Goal: Task Accomplishment & Management: Manage account settings

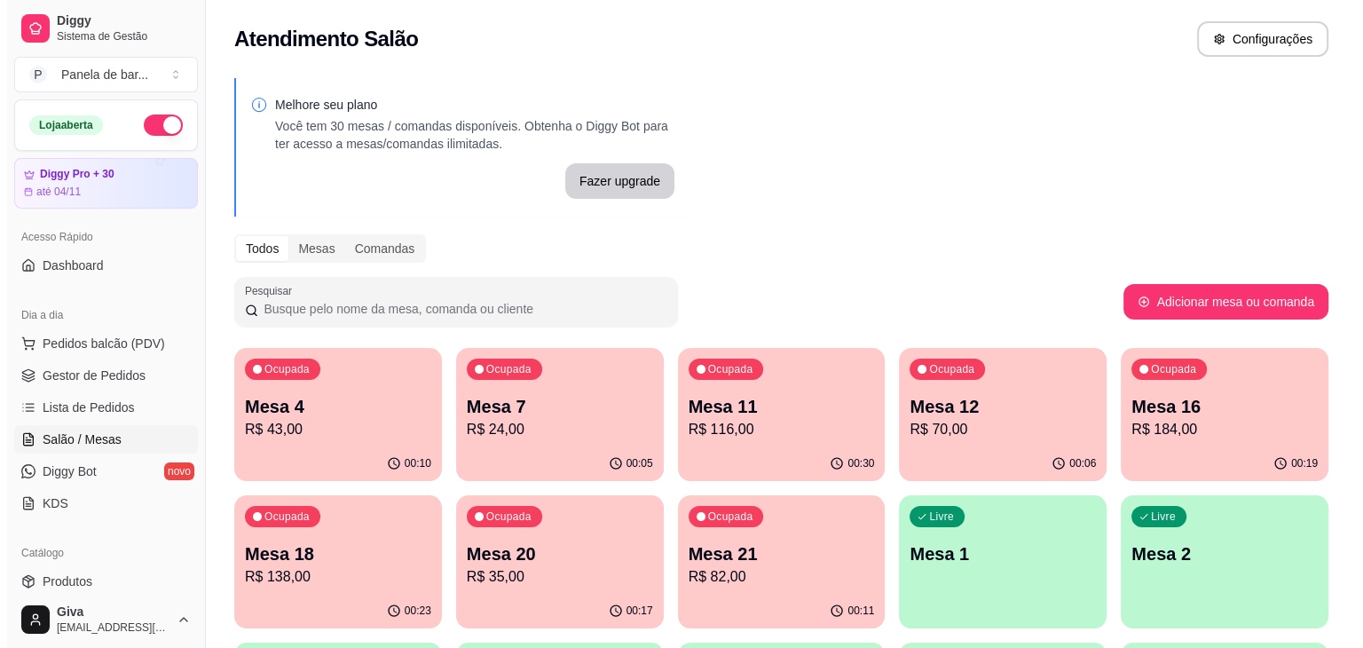
scroll to position [252, 0]
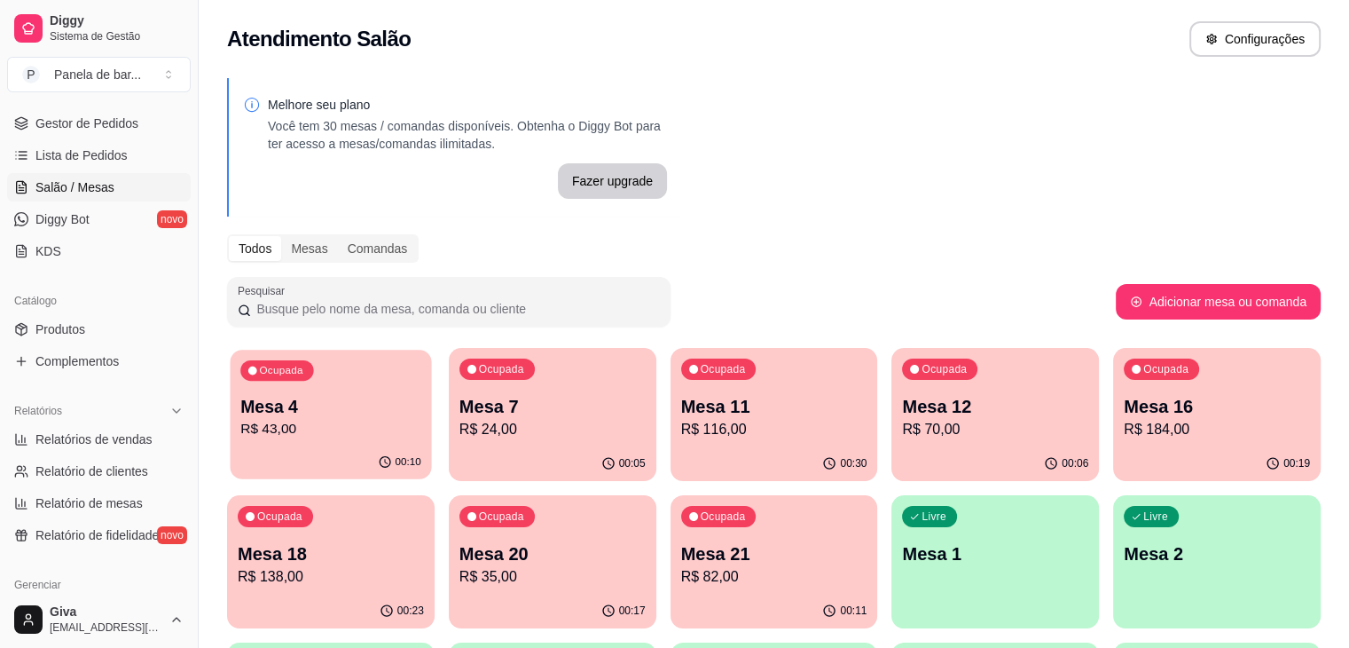
click at [301, 421] on p "R$ 43,00" at bounding box center [330, 429] width 181 height 20
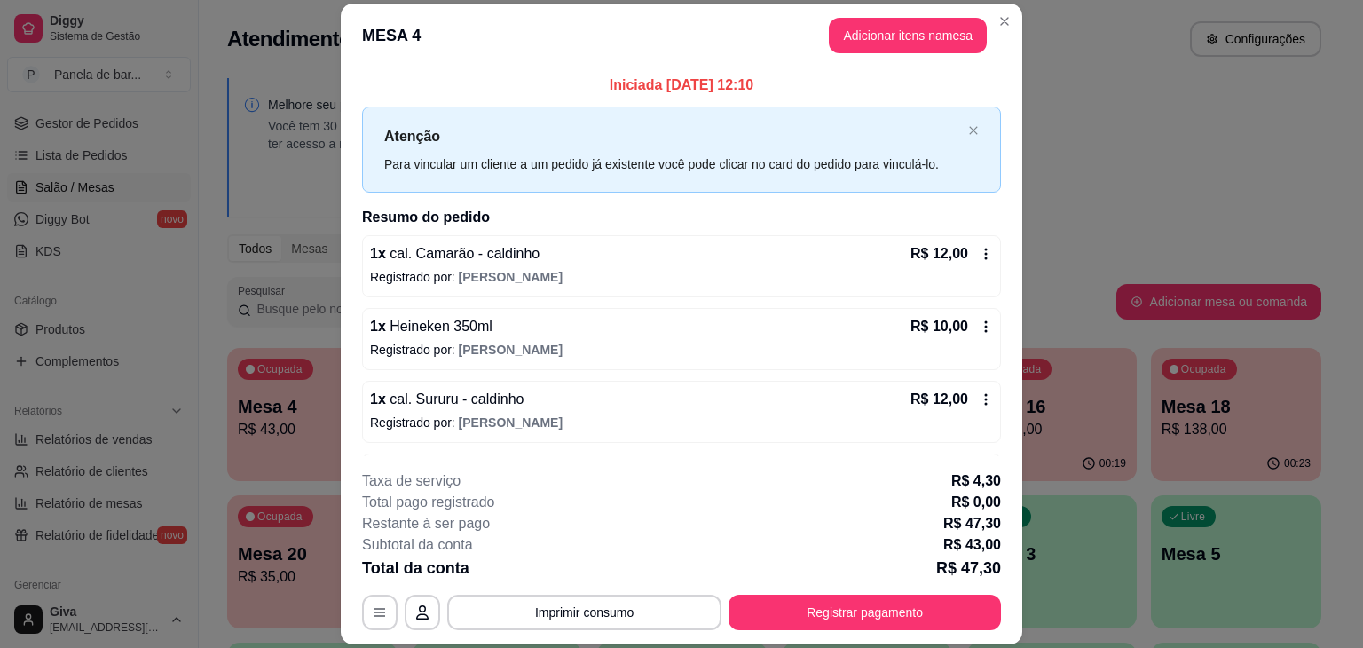
click at [956, 320] on div "R$ 10,00" at bounding box center [951, 326] width 83 height 21
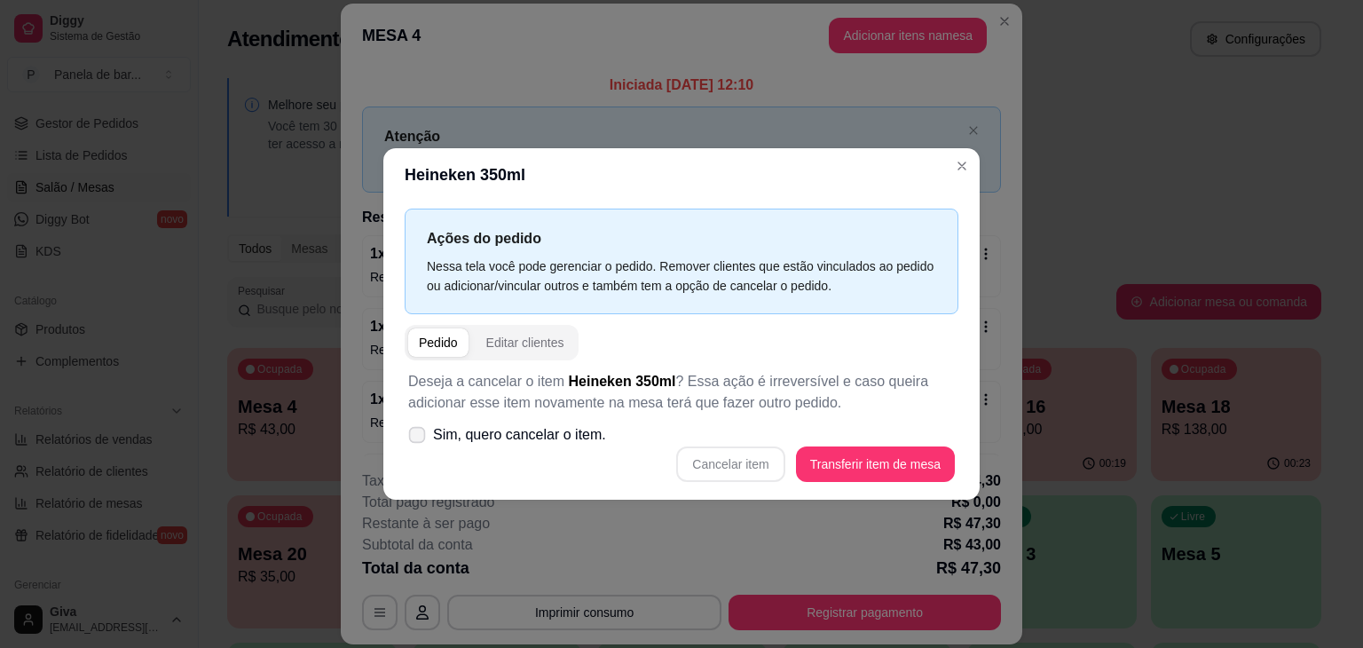
click at [555, 421] on label "Sim, quero cancelar o item." at bounding box center [507, 434] width 212 height 35
click at [419, 438] on input "Sim, quero cancelar o item." at bounding box center [413, 444] width 12 height 12
checkbox input "true"
click at [749, 462] on button "Cancelar item" at bounding box center [731, 464] width 106 height 35
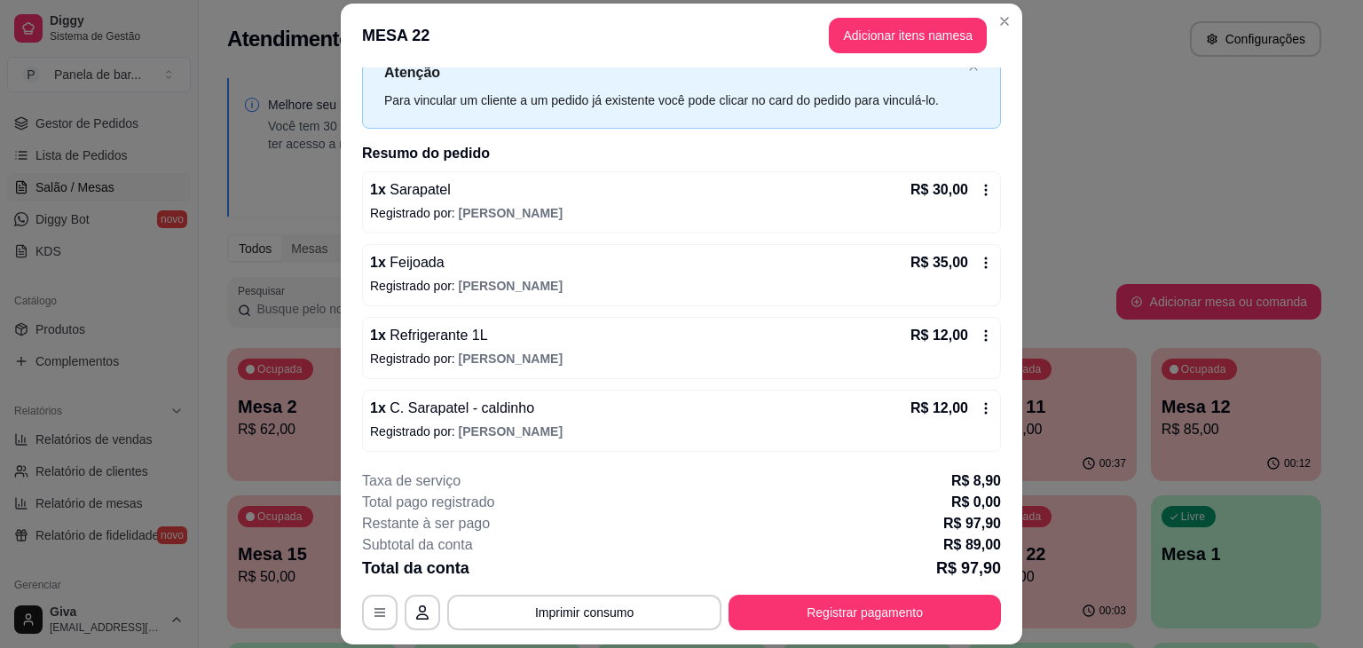
scroll to position [53, 0]
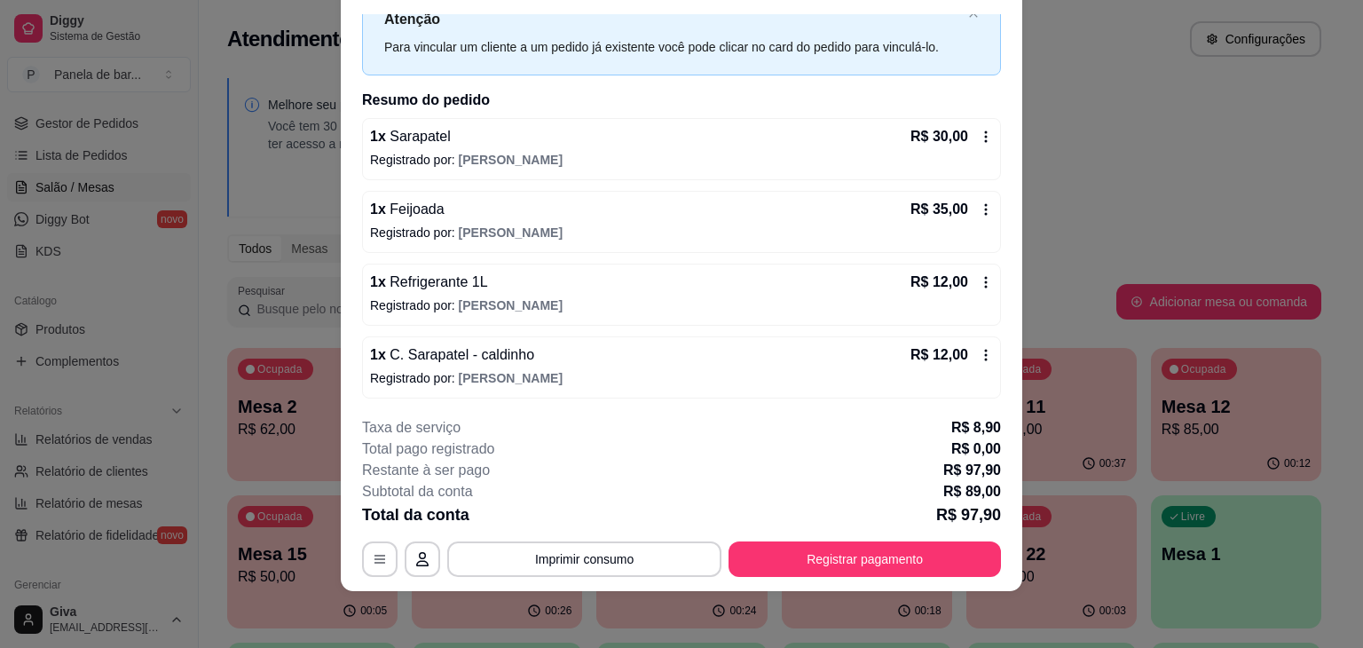
click at [970, 196] on div "1 x Feijoada R$ 35,00 Registrado por: [PERSON_NAME]" at bounding box center [681, 222] width 639 height 62
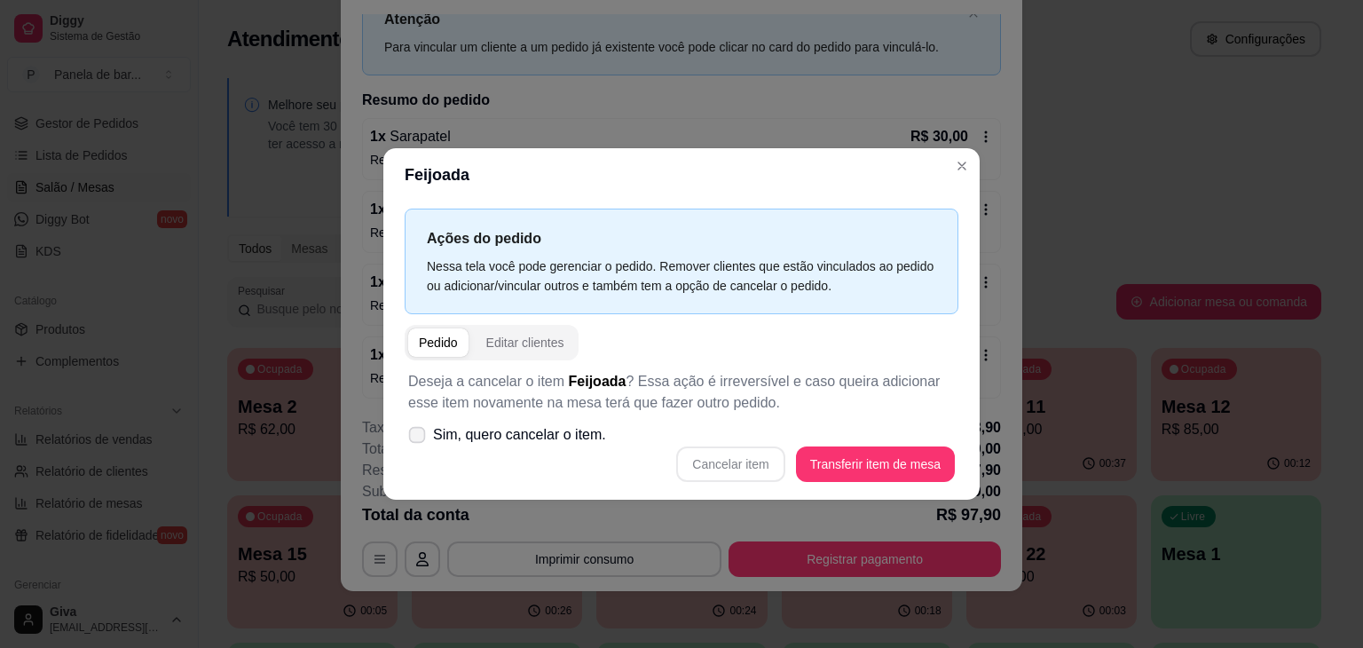
click at [542, 440] on span "Sim, quero cancelar o item." at bounding box center [519, 434] width 173 height 21
click at [419, 440] on input "Sim, quero cancelar o item." at bounding box center [413, 444] width 12 height 12
click at [542, 440] on span "Sim, quero cancelar o item." at bounding box center [519, 434] width 173 height 21
click at [419, 440] on input "Sim, quero cancelar o item." at bounding box center [413, 444] width 12 height 12
click at [568, 435] on span "Sim, quero cancelar o item." at bounding box center [519, 434] width 173 height 21
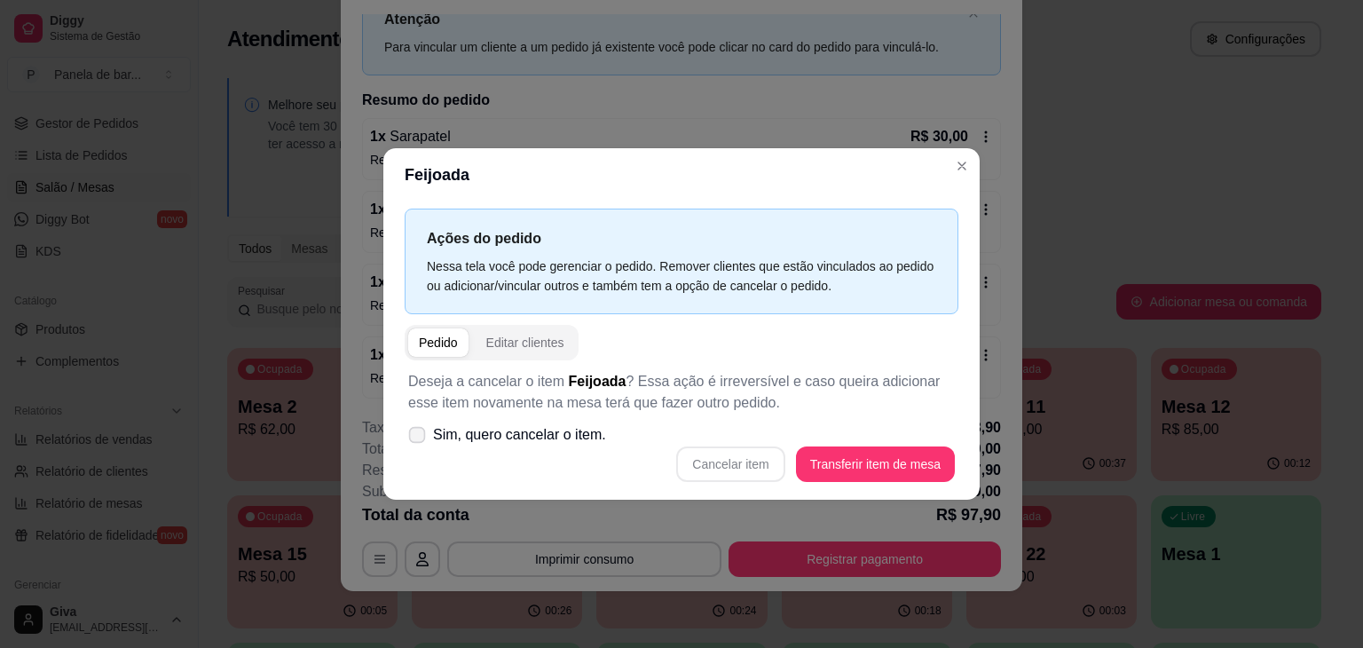
click at [419, 438] on input "Sim, quero cancelar o item." at bounding box center [413, 444] width 12 height 12
checkbox input "true"
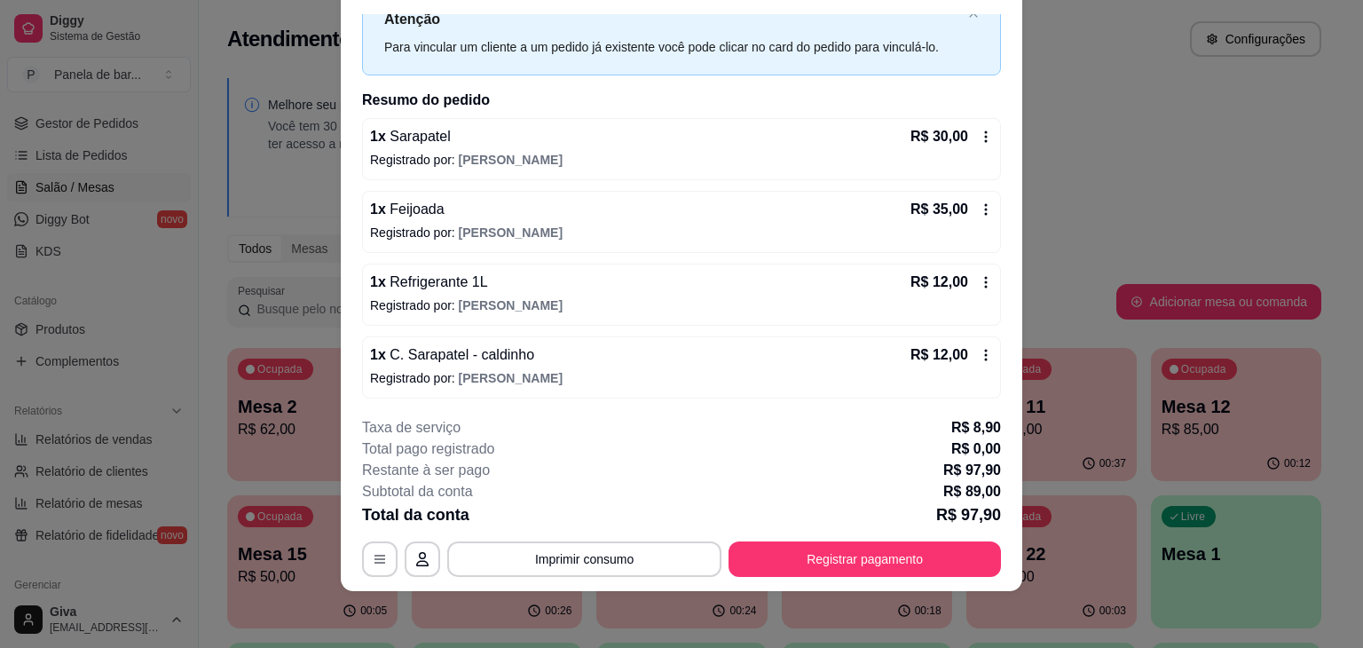
click at [979, 206] on icon at bounding box center [986, 209] width 14 height 14
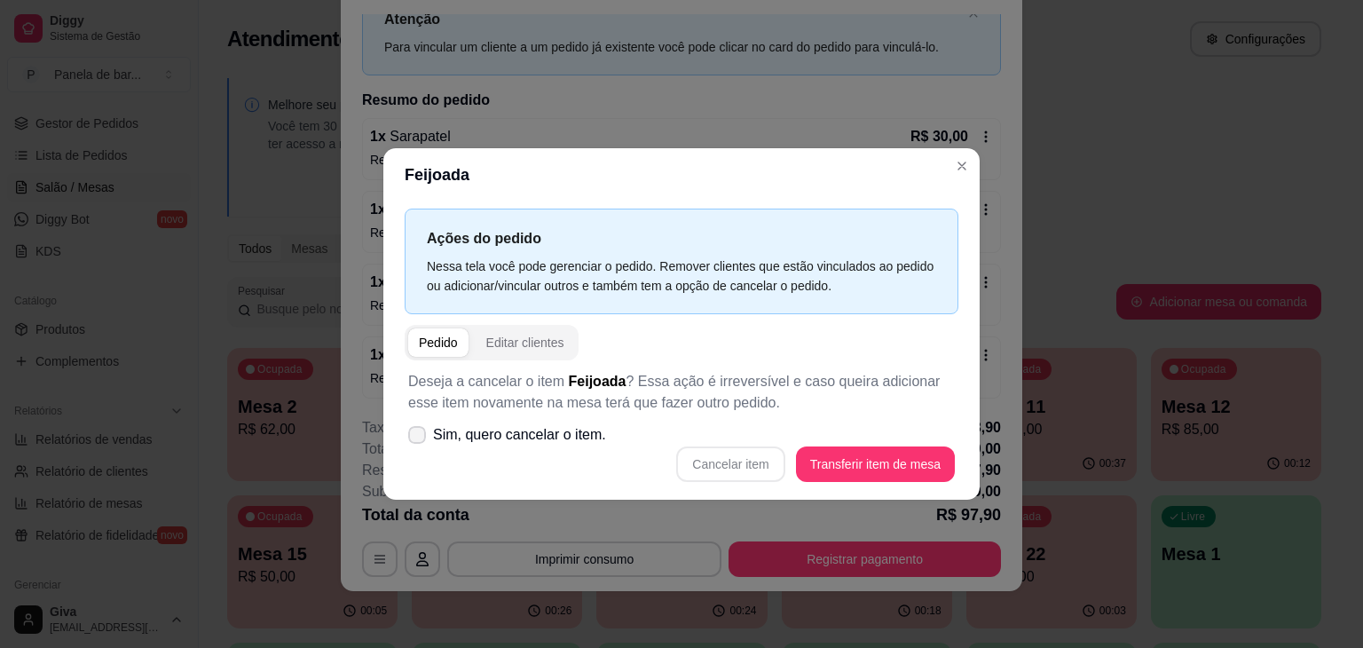
click at [448, 436] on span "Sim, quero cancelar o item." at bounding box center [519, 434] width 173 height 21
click at [419, 438] on input "Sim, quero cancelar o item." at bounding box center [413, 444] width 12 height 12
checkbox input "true"
click at [697, 456] on button "Cancelar item" at bounding box center [731, 464] width 106 height 35
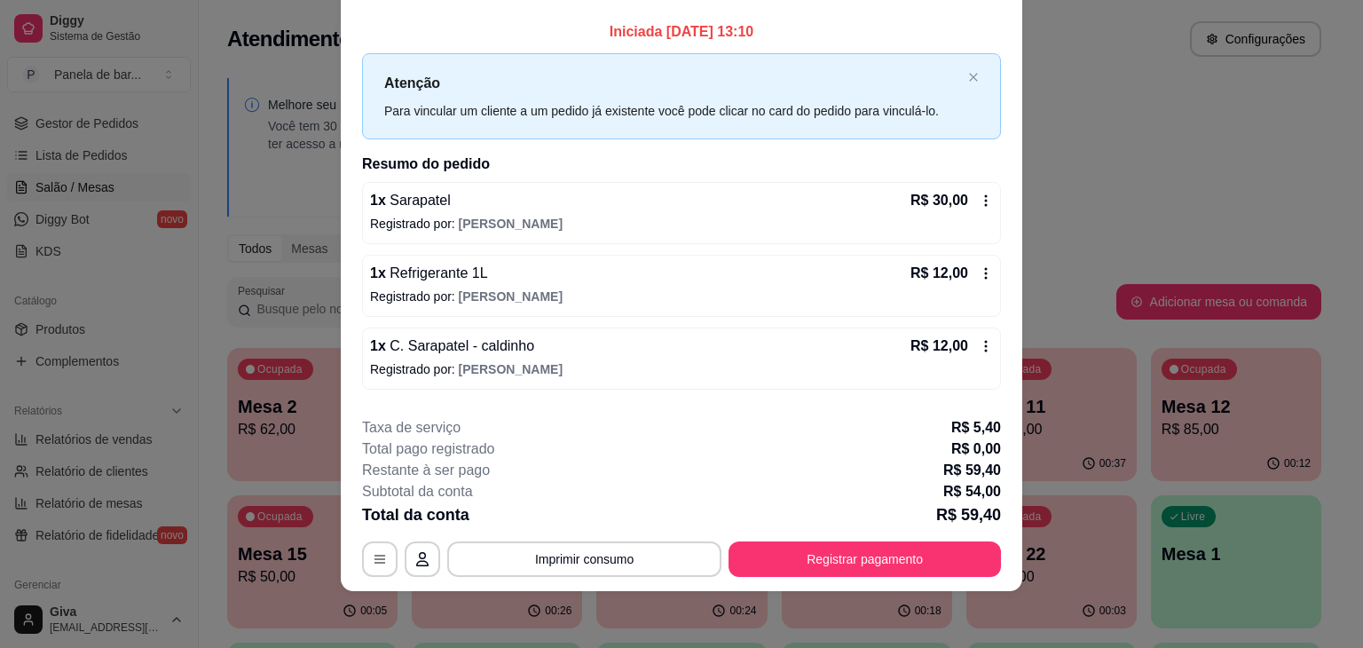
scroll to position [0, 0]
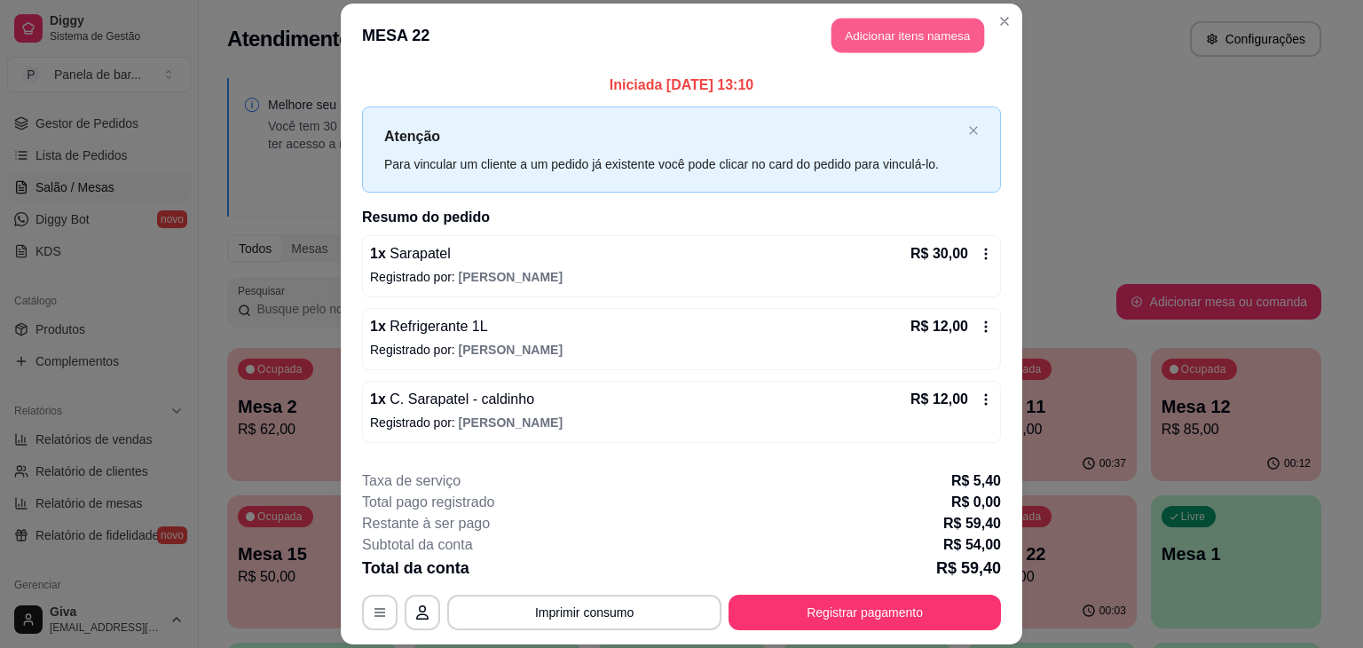
click at [871, 35] on button "Adicionar itens na mesa" at bounding box center [907, 35] width 153 height 35
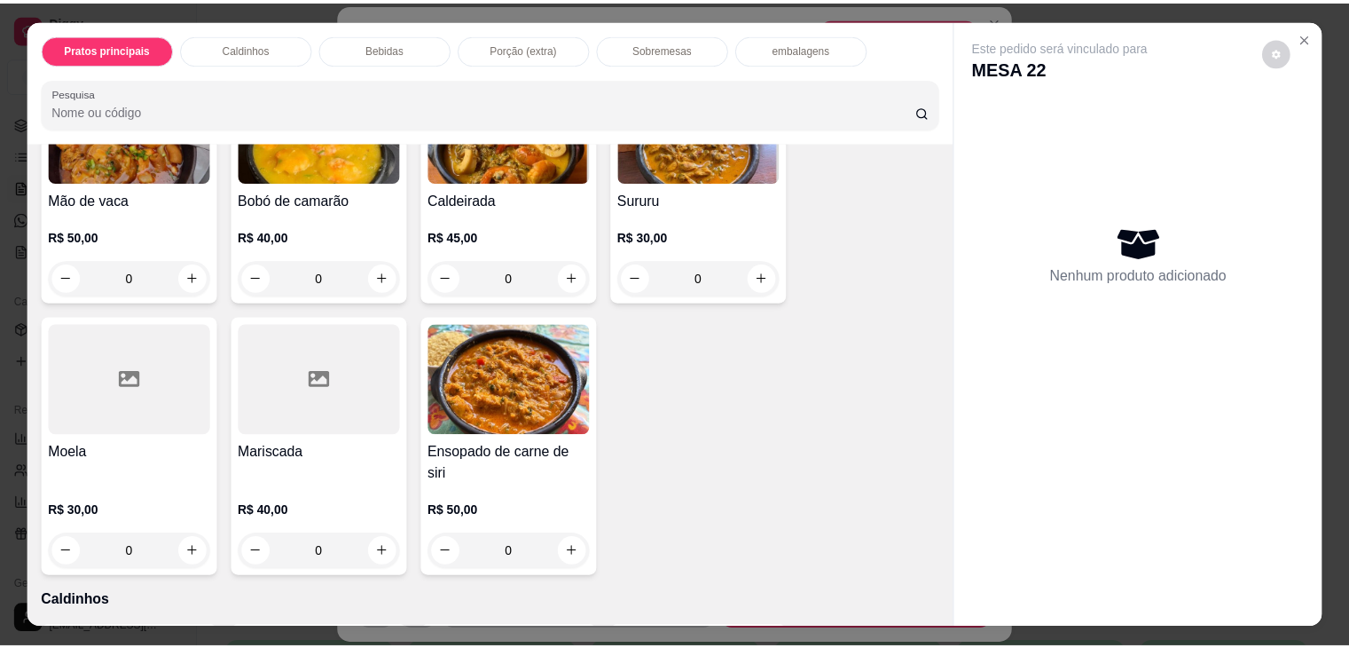
scroll to position [468, 0]
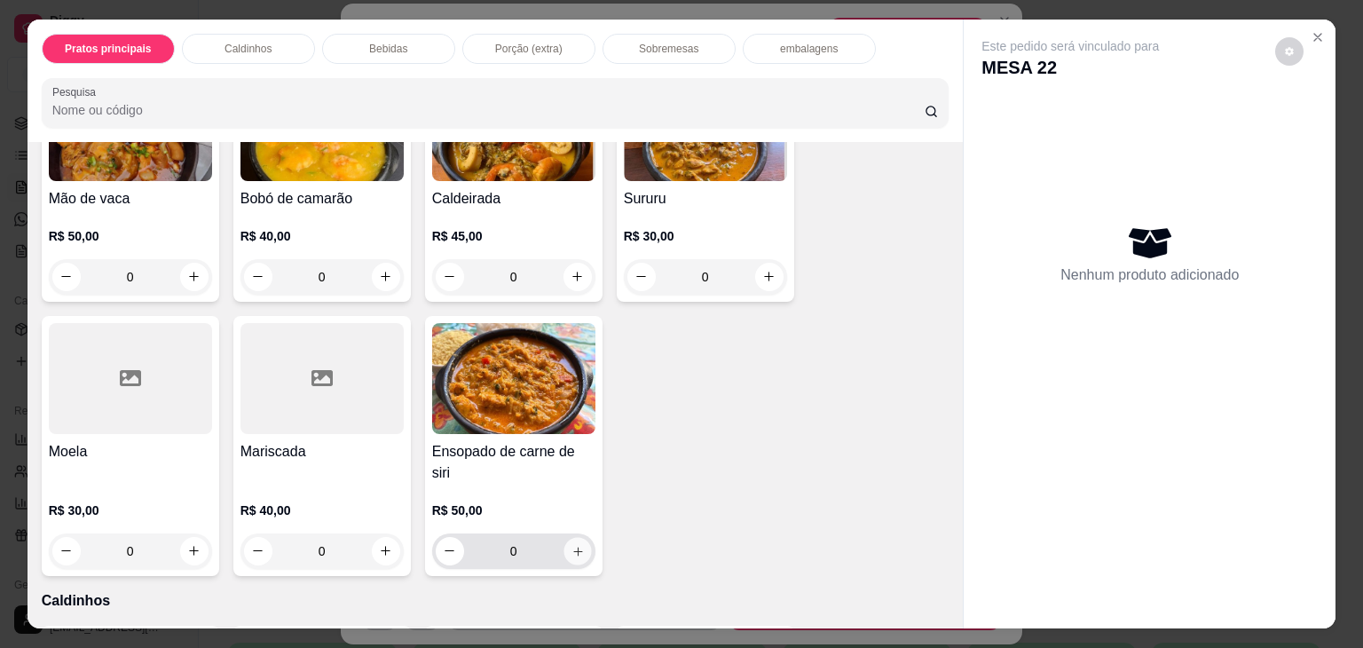
click at [572, 545] on icon "increase-product-quantity" at bounding box center [576, 551] width 13 height 13
type input "1"
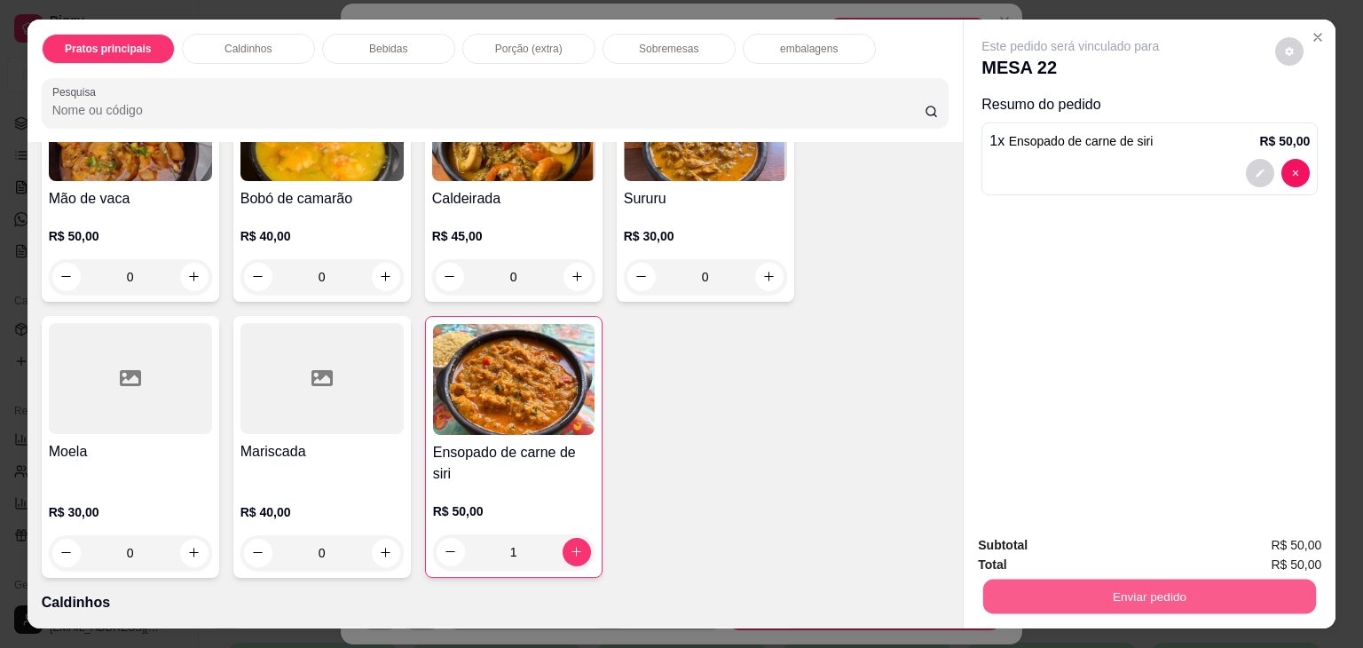
click at [1122, 590] on button "Enviar pedido" at bounding box center [1149, 596] width 333 height 35
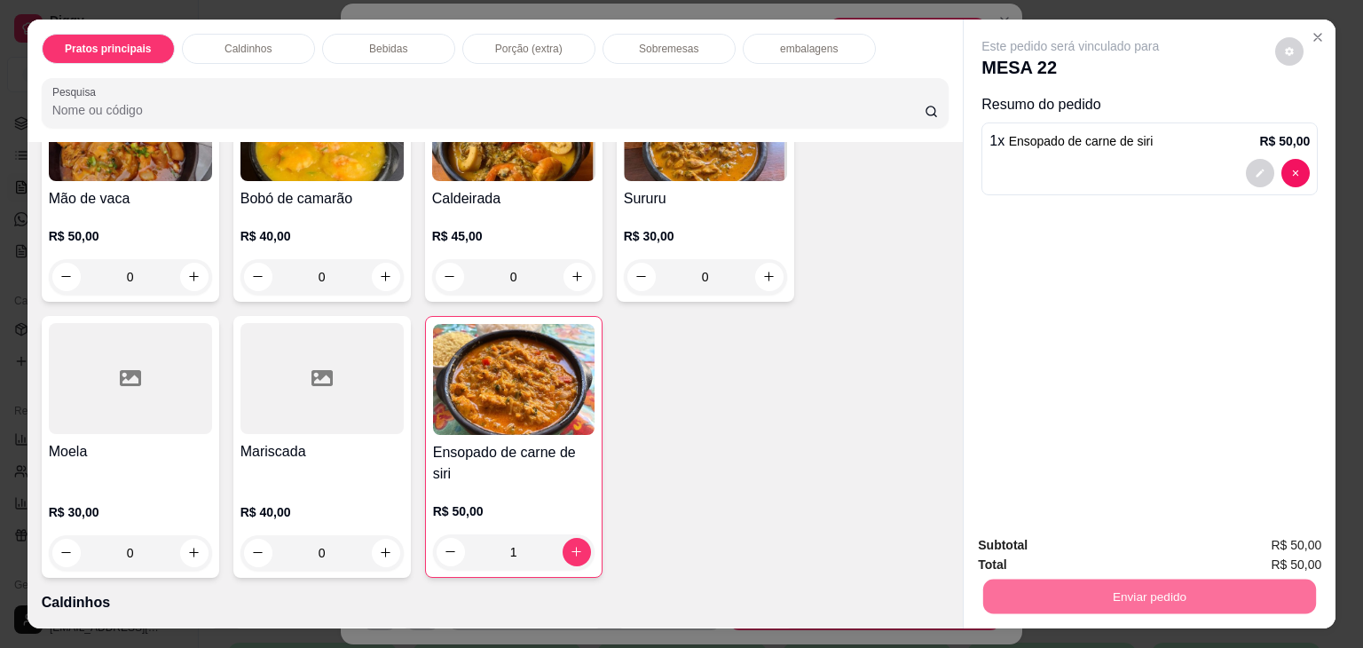
click at [1124, 534] on button "Registrar cliente" at bounding box center [1156, 545] width 114 height 33
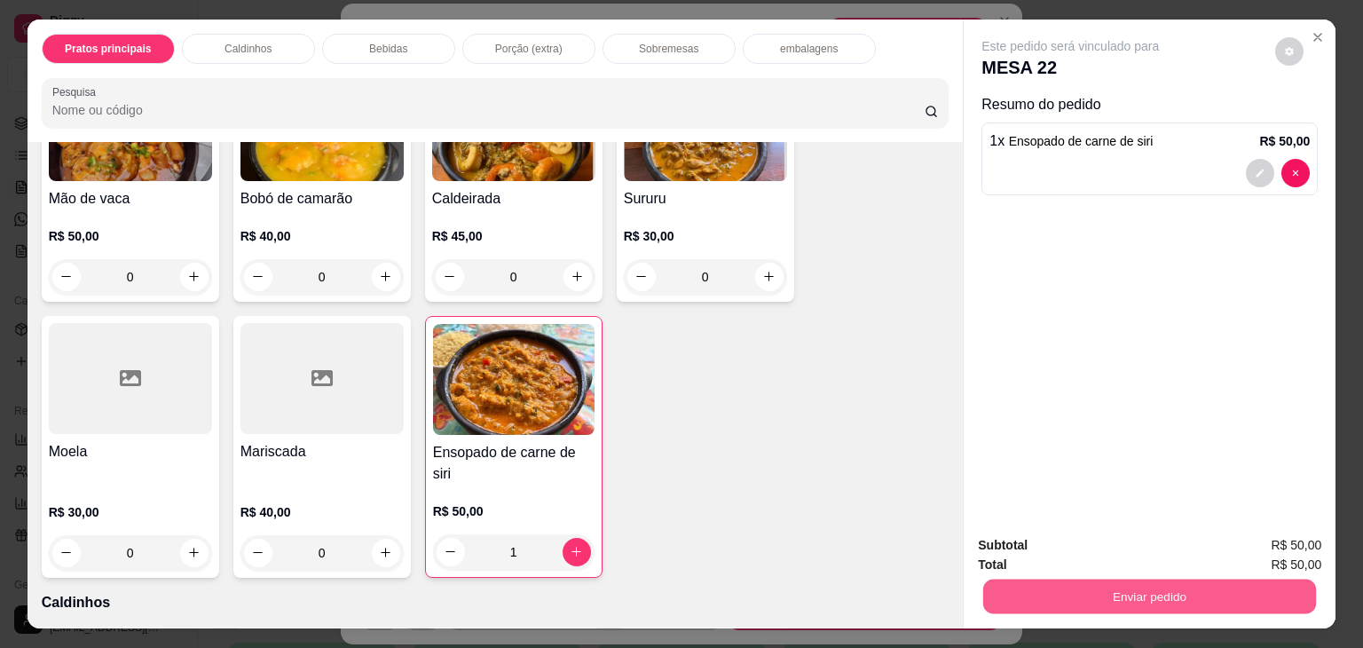
click at [1040, 590] on button "Enviar pedido" at bounding box center [1149, 596] width 333 height 35
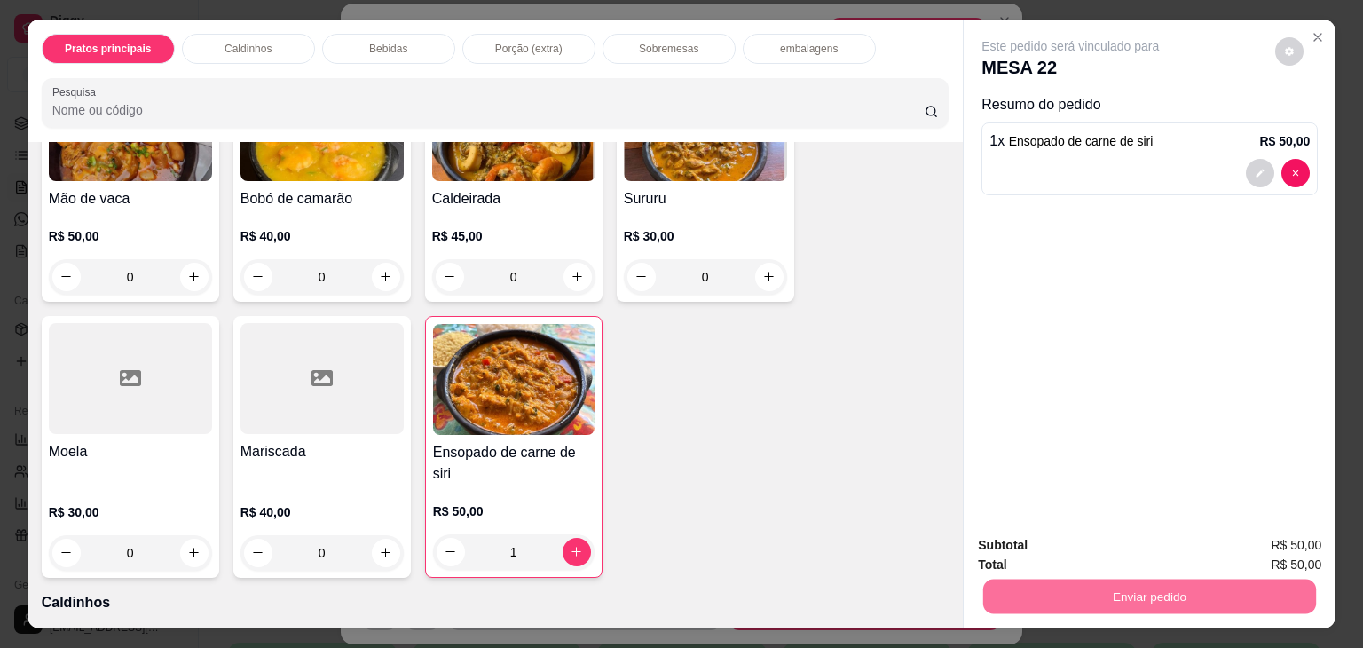
click at [1273, 545] on button "Enviar pedido" at bounding box center [1275, 545] width 98 height 33
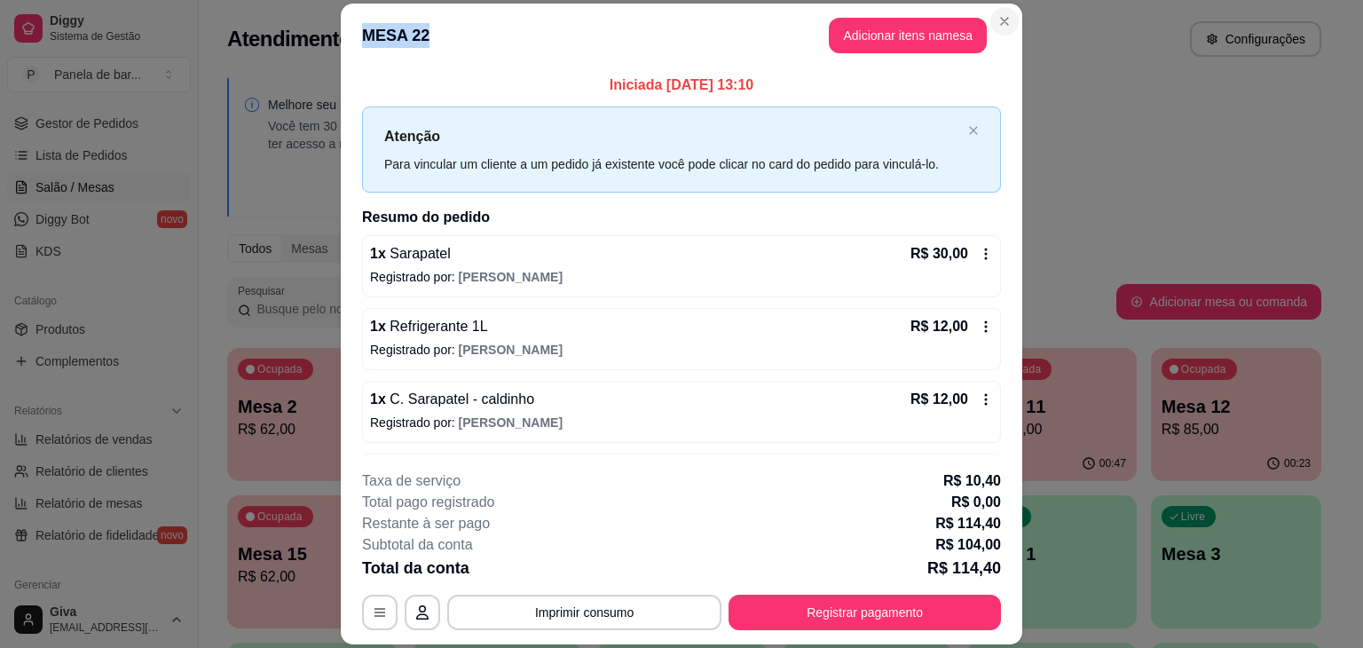
drag, startPoint x: 1009, startPoint y: 33, endPoint x: 996, endPoint y: 16, distance: 20.9
click at [996, 16] on section "**********" at bounding box center [681, 324] width 681 height 641
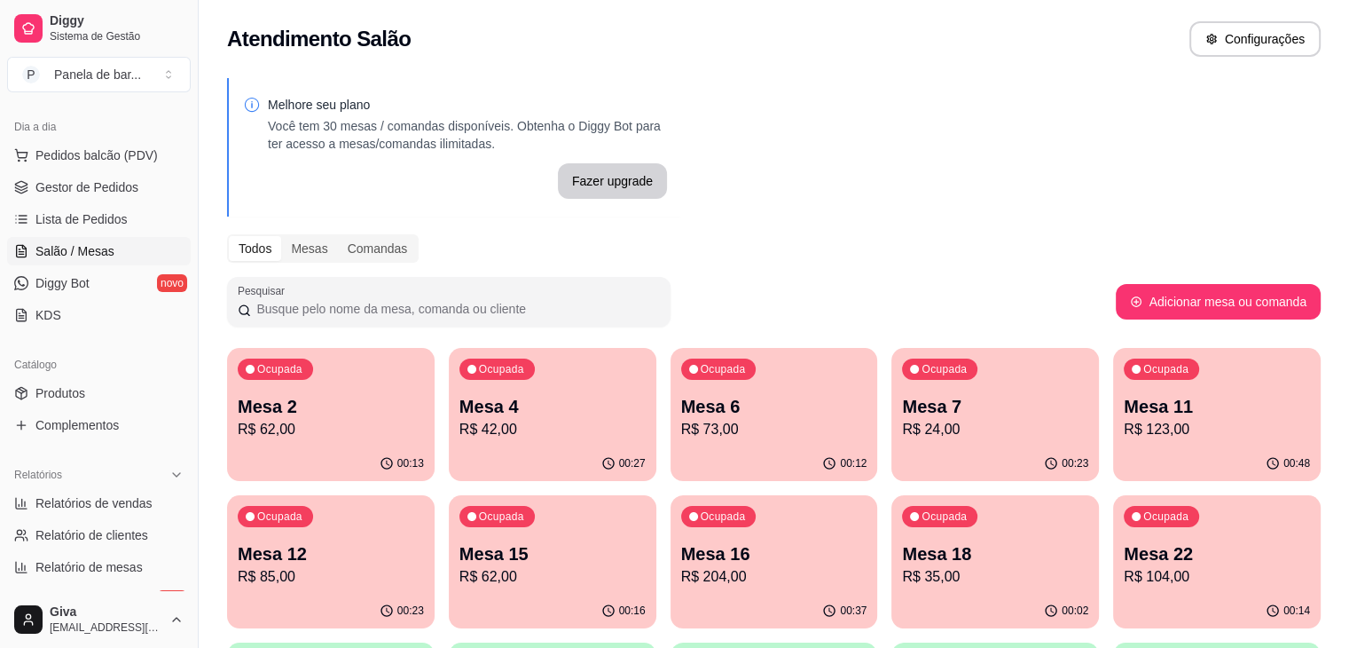
scroll to position [185, 0]
click at [86, 230] on span "Lista de Pedidos" at bounding box center [81, 223] width 92 height 18
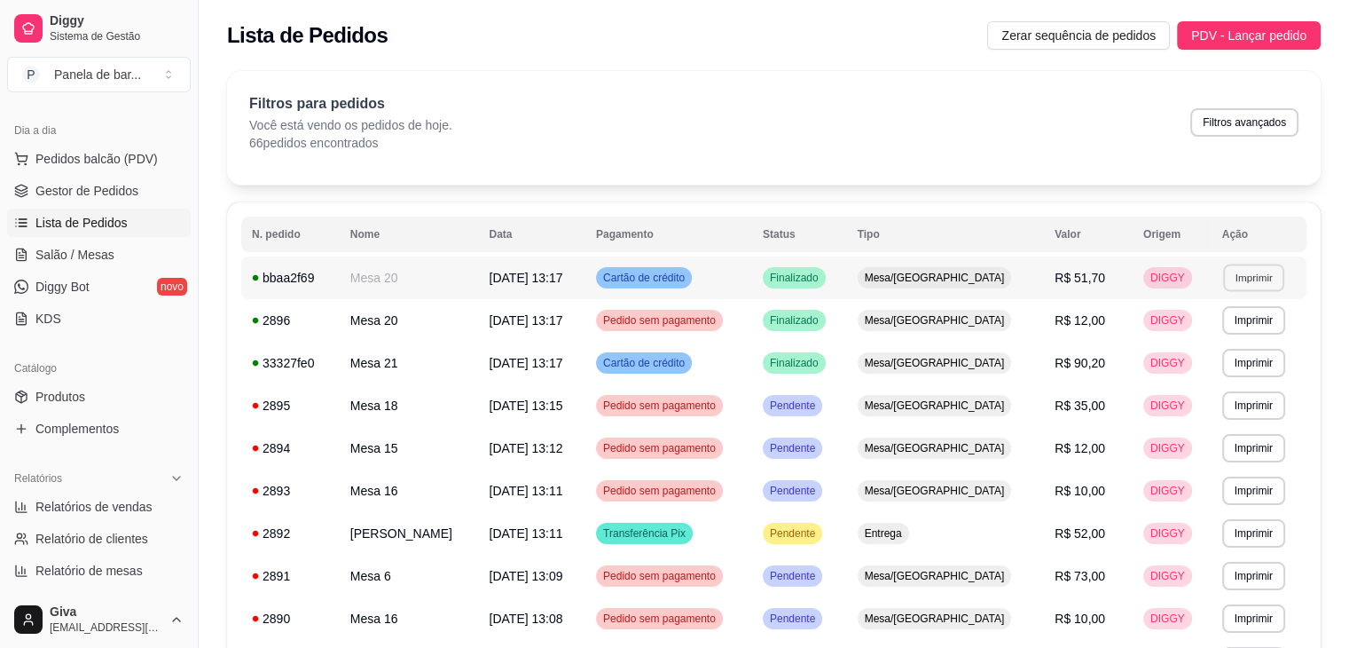
click at [1276, 271] on button "Imprimir" at bounding box center [1253, 278] width 61 height 28
click at [1206, 339] on button "IMPRESSORA" at bounding box center [1216, 340] width 124 height 28
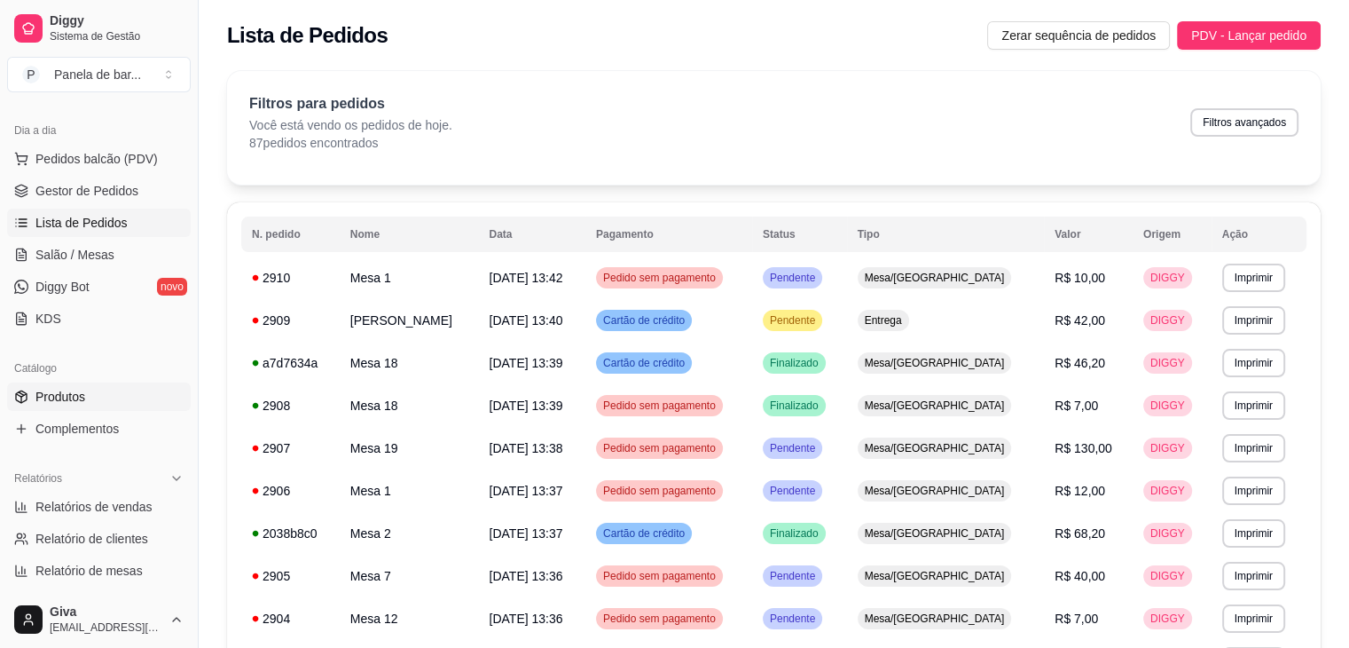
click at [92, 398] on link "Produtos" at bounding box center [99, 396] width 184 height 28
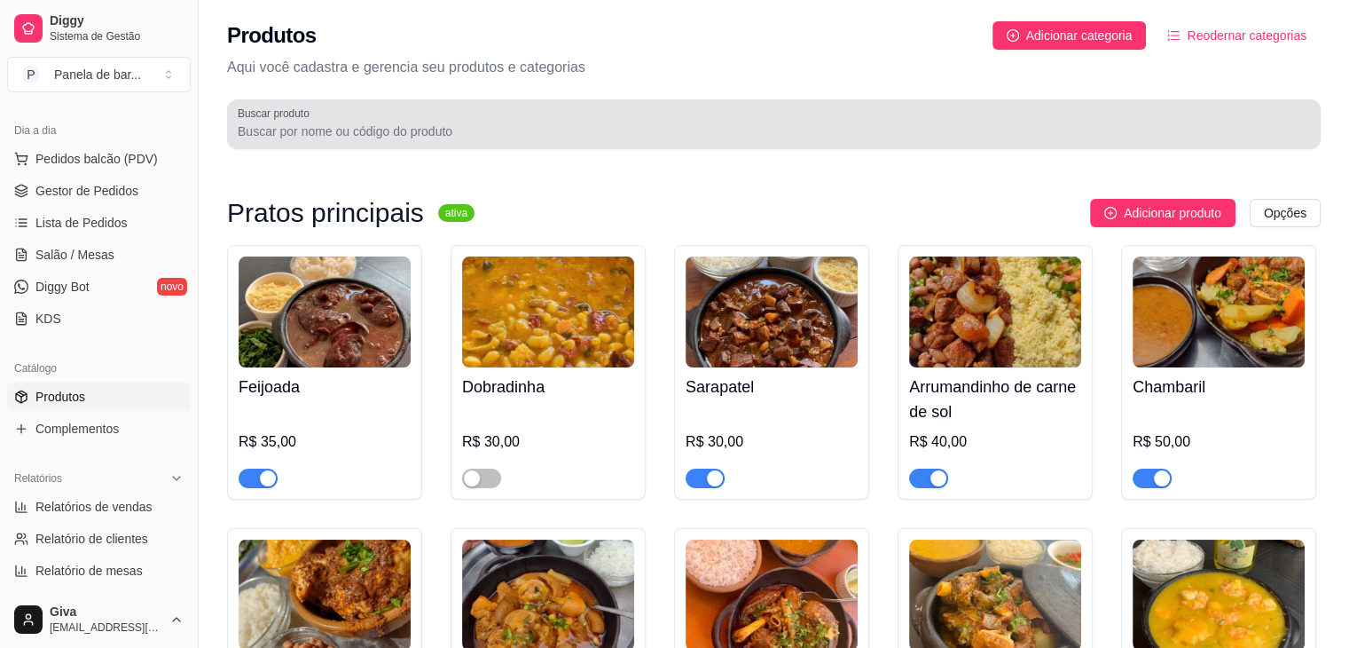
click at [664, 141] on div at bounding box center [774, 123] width 1073 height 35
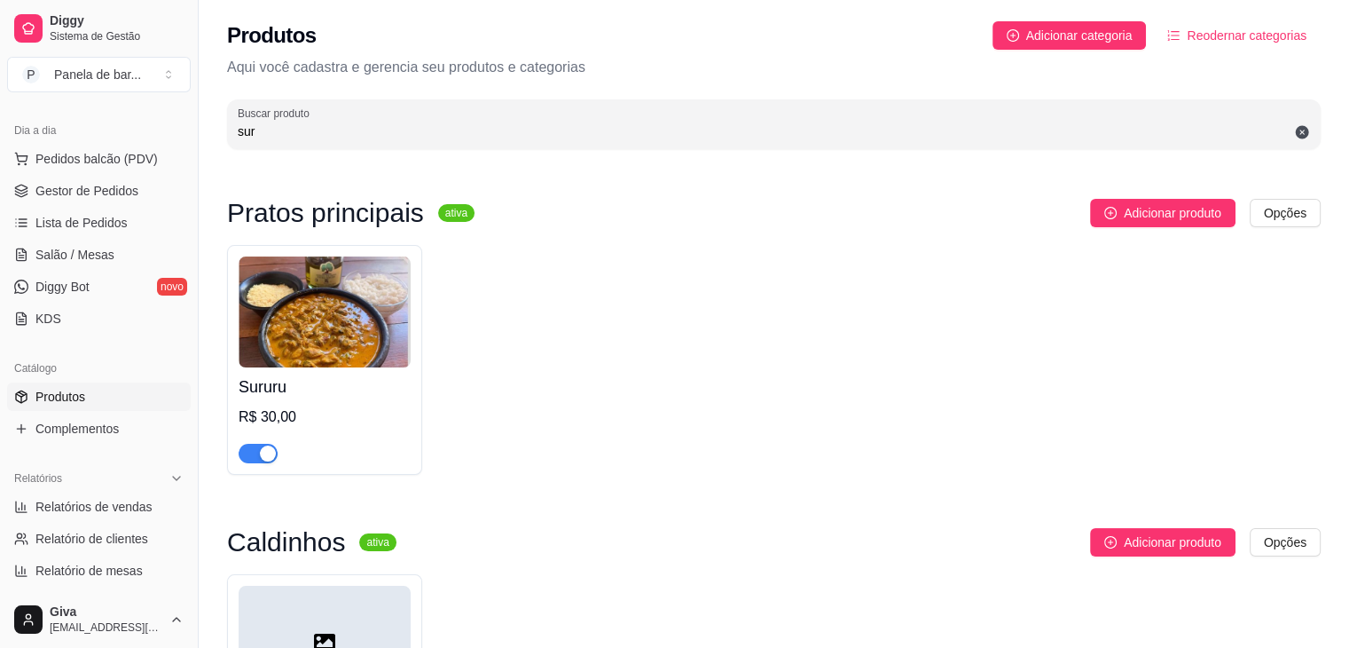
click at [265, 455] on div "button" at bounding box center [268, 453] width 16 height 16
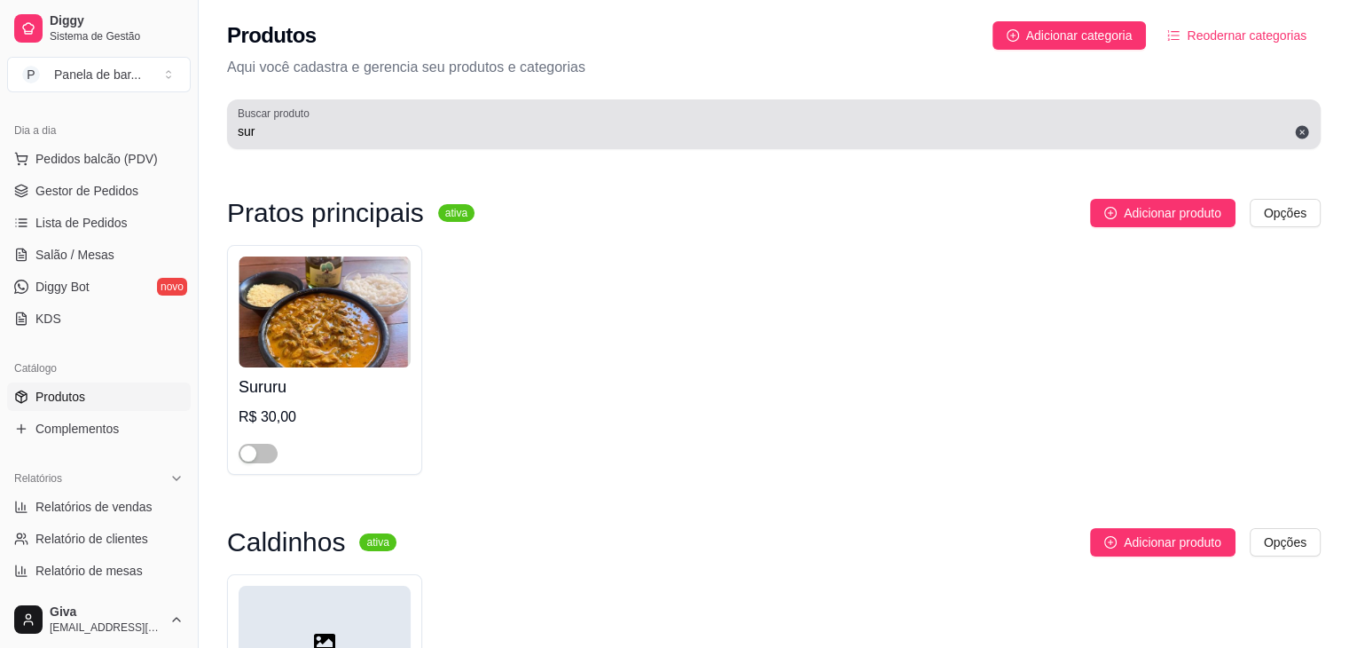
click at [309, 147] on div "Buscar produto sur" at bounding box center [774, 124] width 1094 height 50
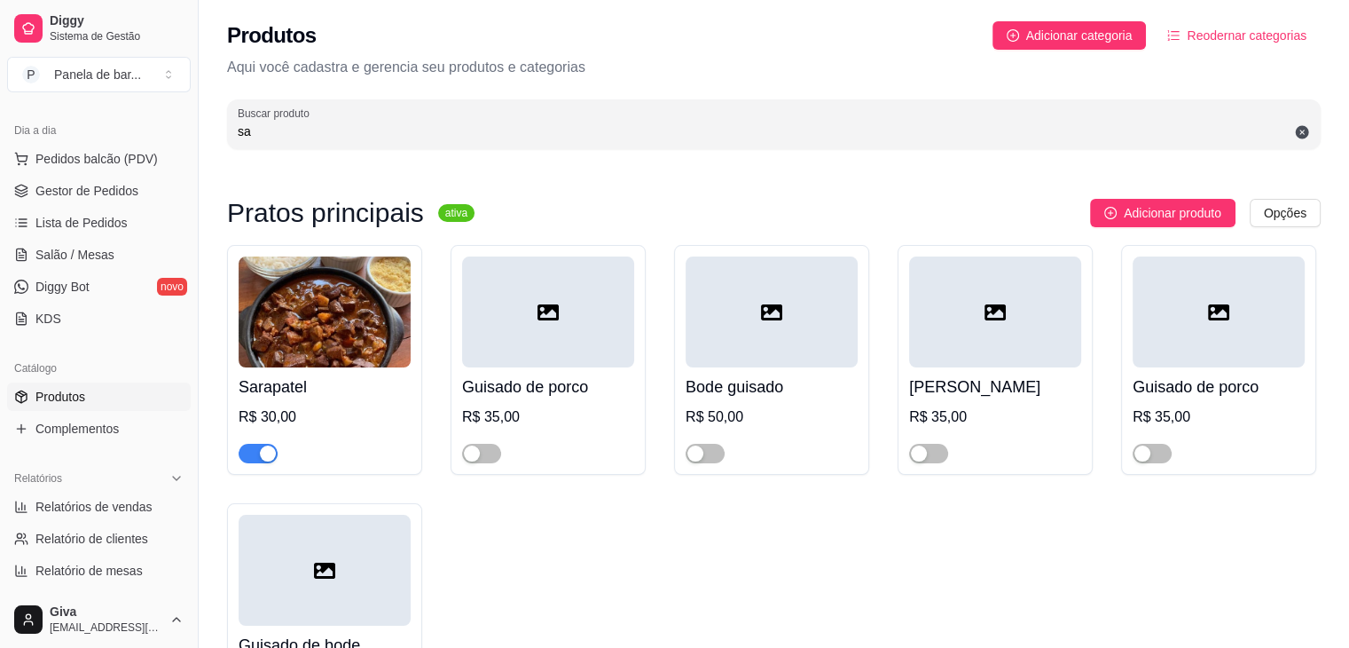
click at [263, 459] on div "button" at bounding box center [268, 453] width 16 height 16
click at [536, 130] on input "sa" at bounding box center [774, 131] width 1073 height 18
type input "s"
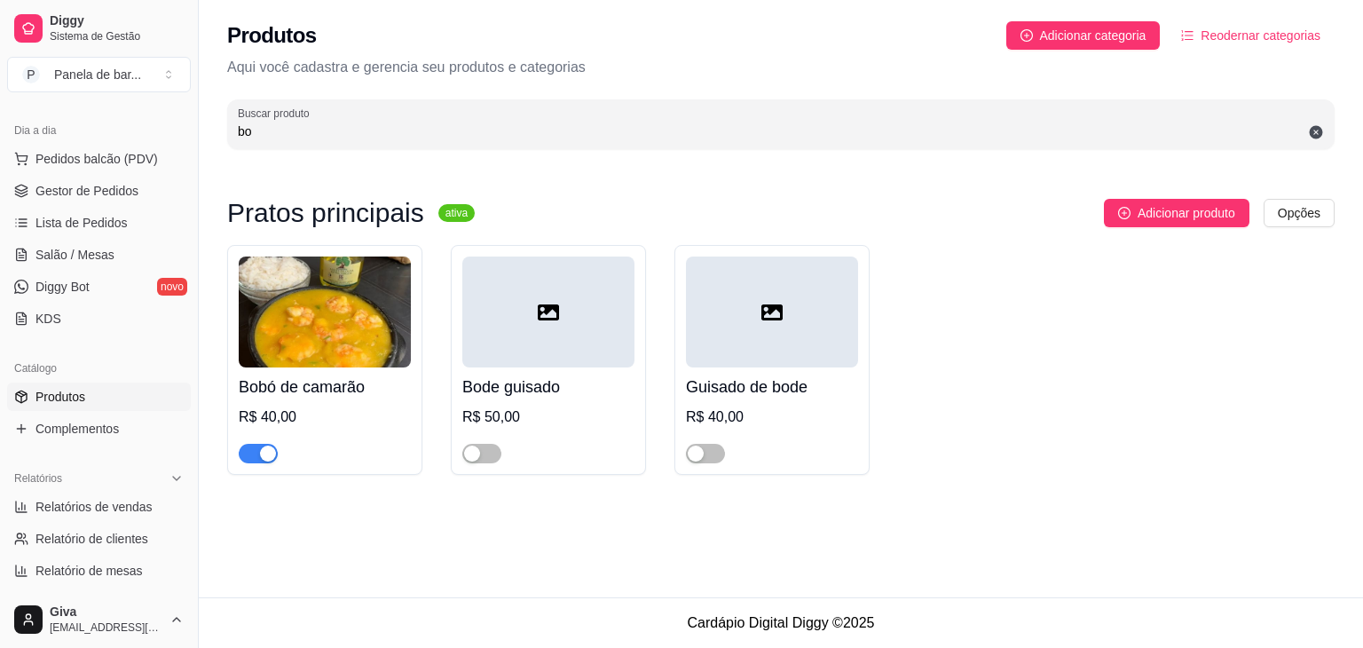
click at [265, 459] on div "button" at bounding box center [268, 453] width 16 height 16
click at [96, 406] on link "Produtos" at bounding box center [99, 396] width 184 height 28
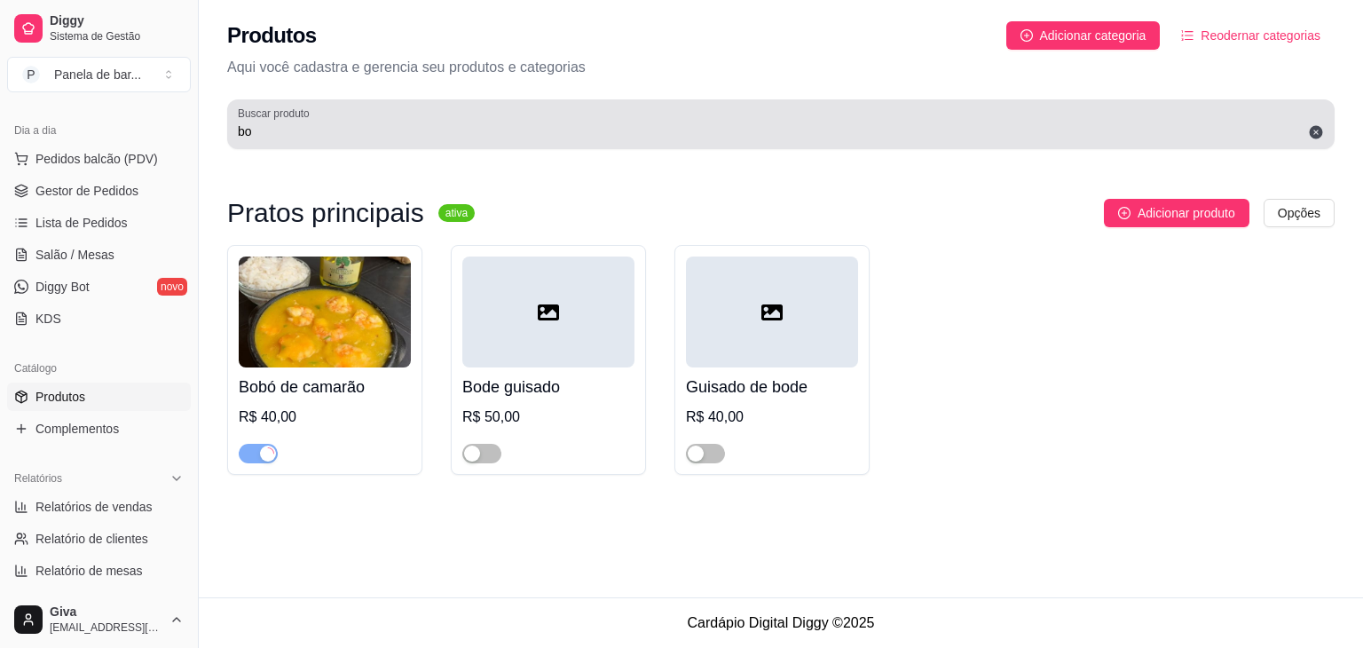
click at [253, 144] on div "Buscar produto bo" at bounding box center [780, 124] width 1107 height 50
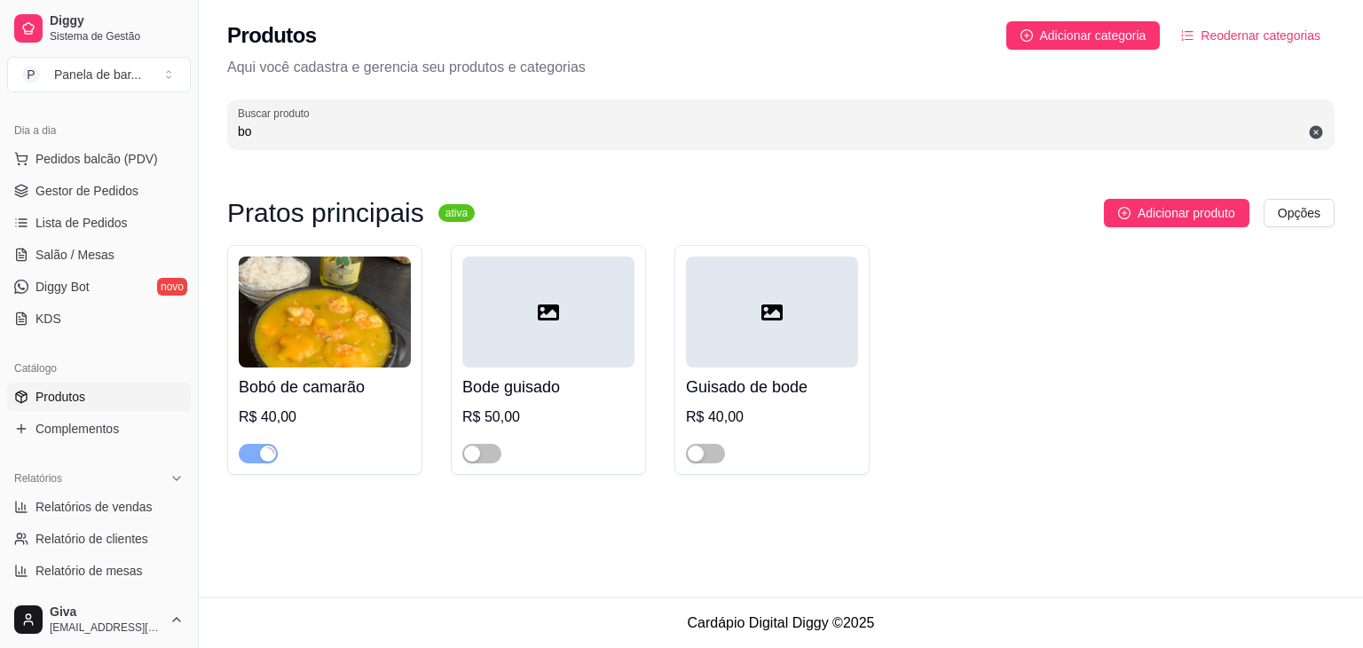
type input "b"
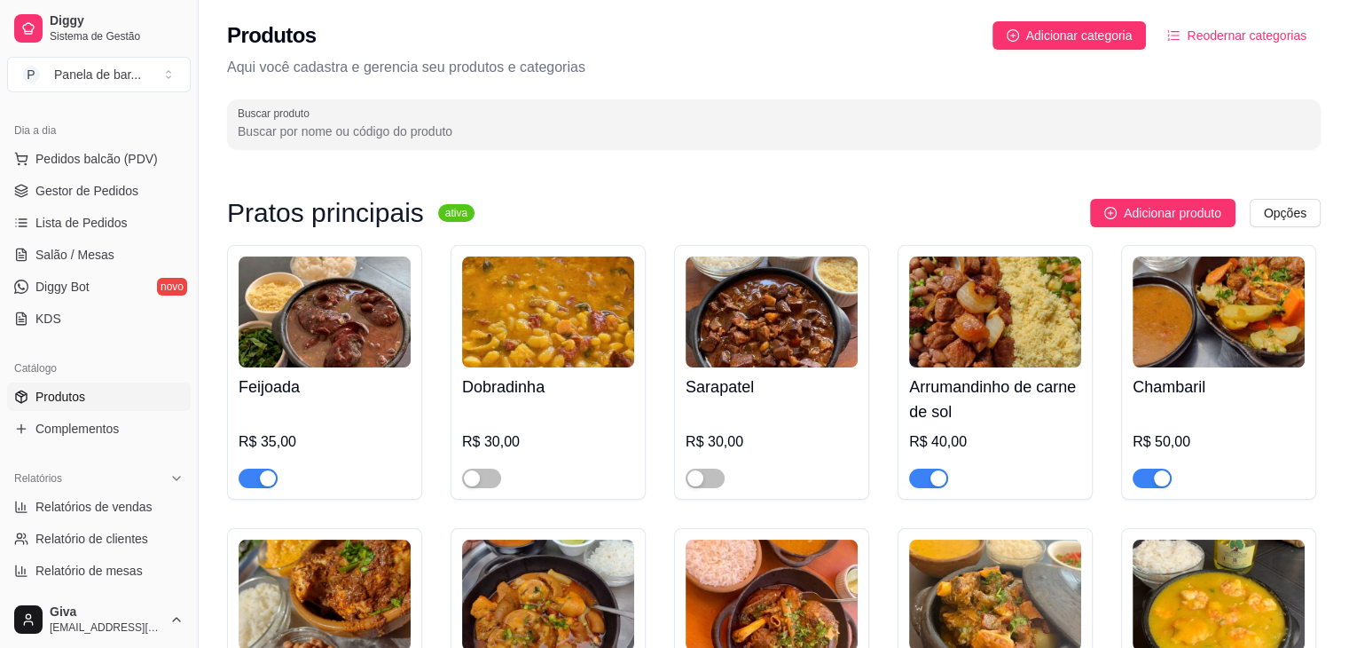
click at [385, 122] on input "Buscar produto" at bounding box center [774, 131] width 1073 height 18
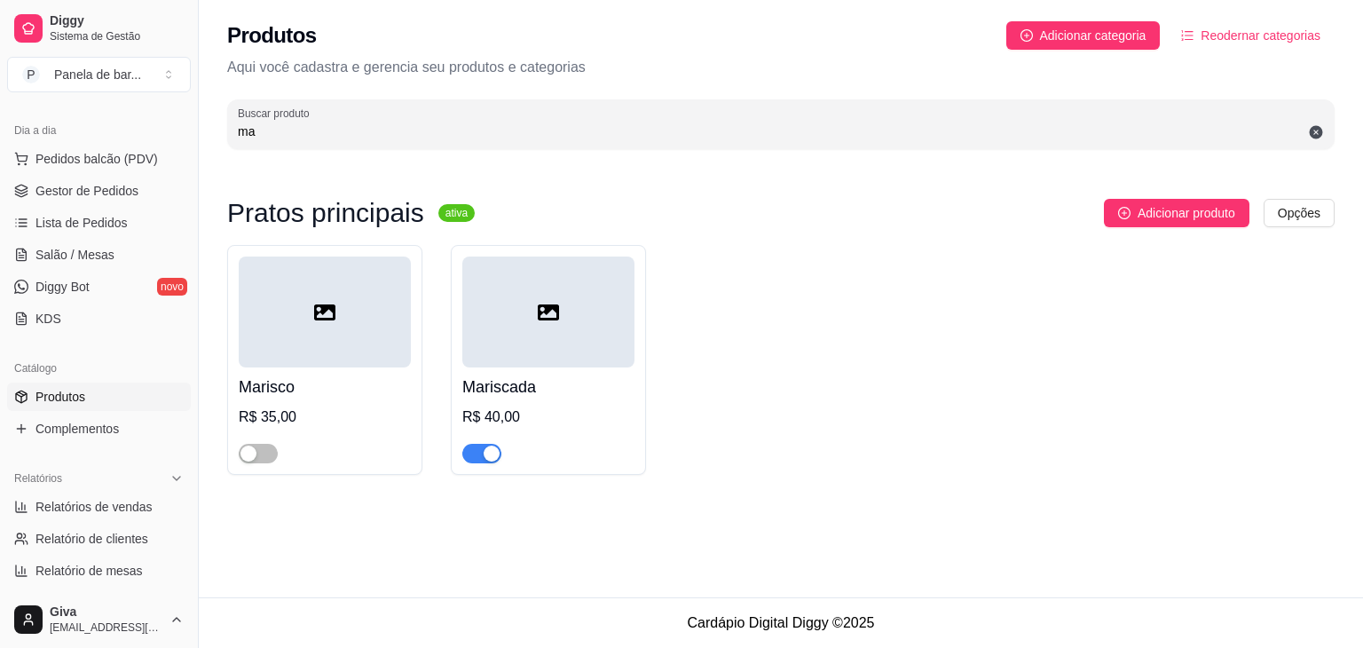
type input "m"
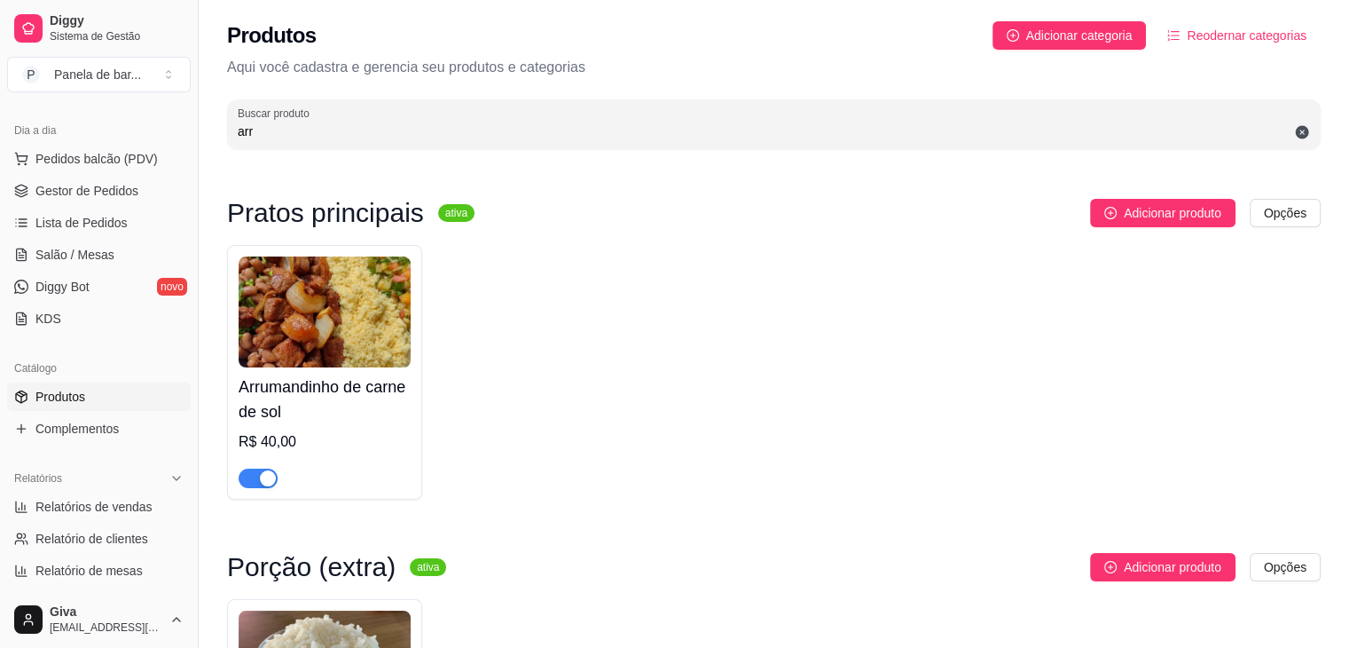
type input "arr"
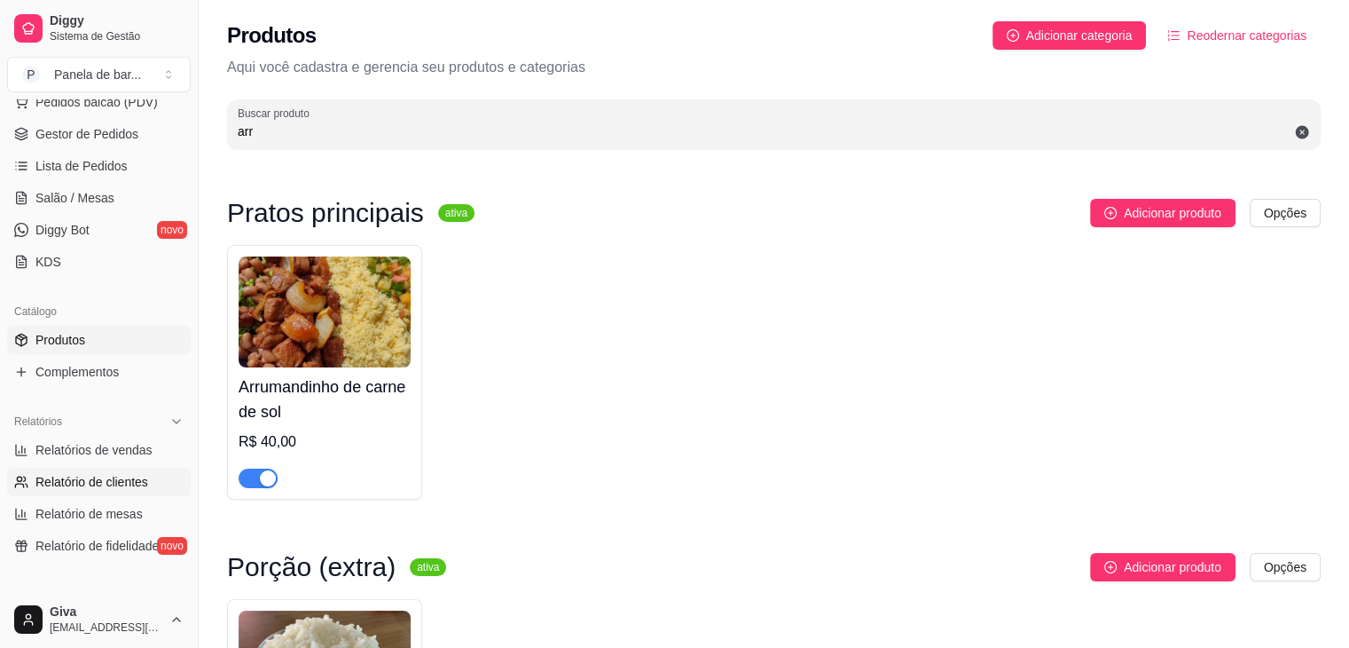
scroll to position [242, 0]
click at [73, 162] on span "Lista de Pedidos" at bounding box center [81, 165] width 92 height 18
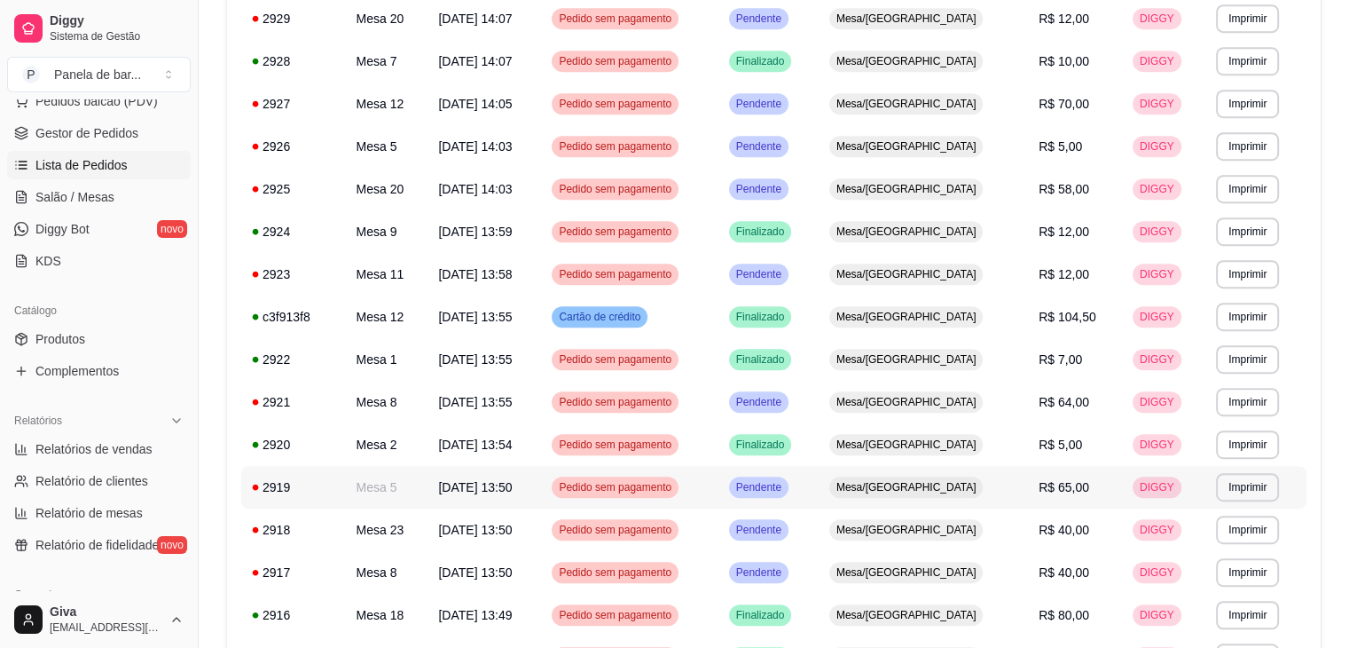
scroll to position [1015, 0]
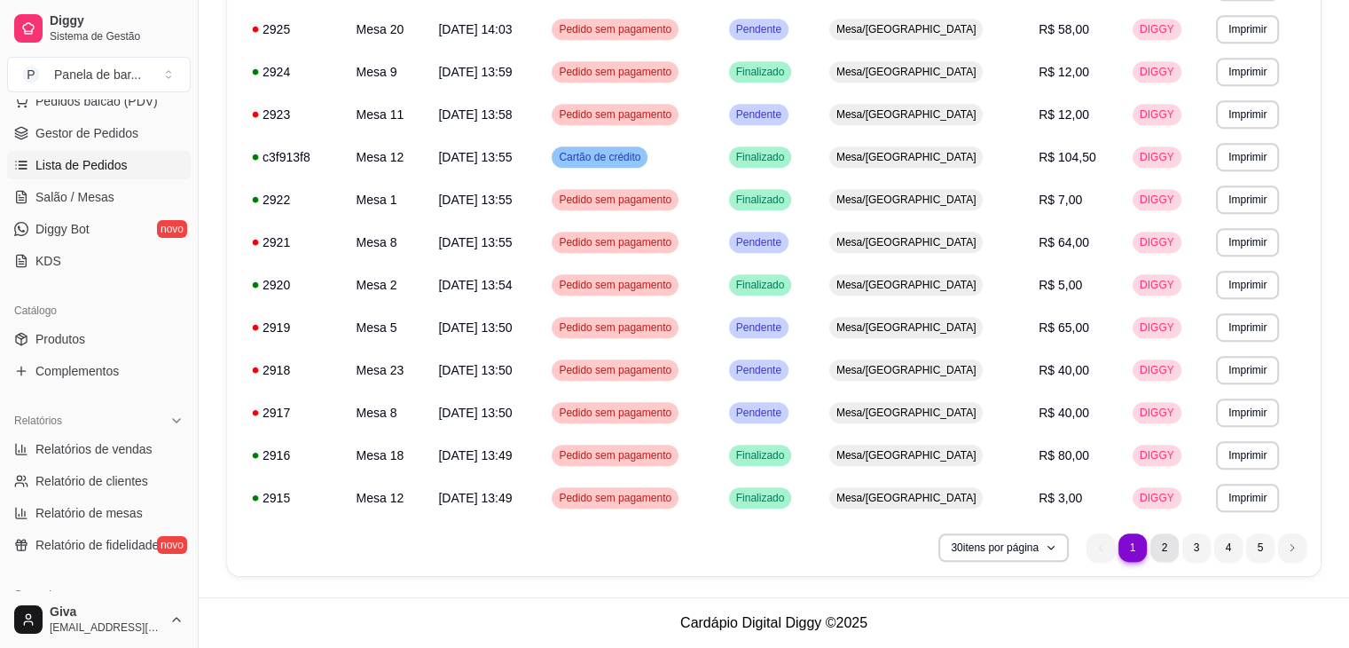
click at [1166, 548] on li "2" at bounding box center [1165, 547] width 28 height 28
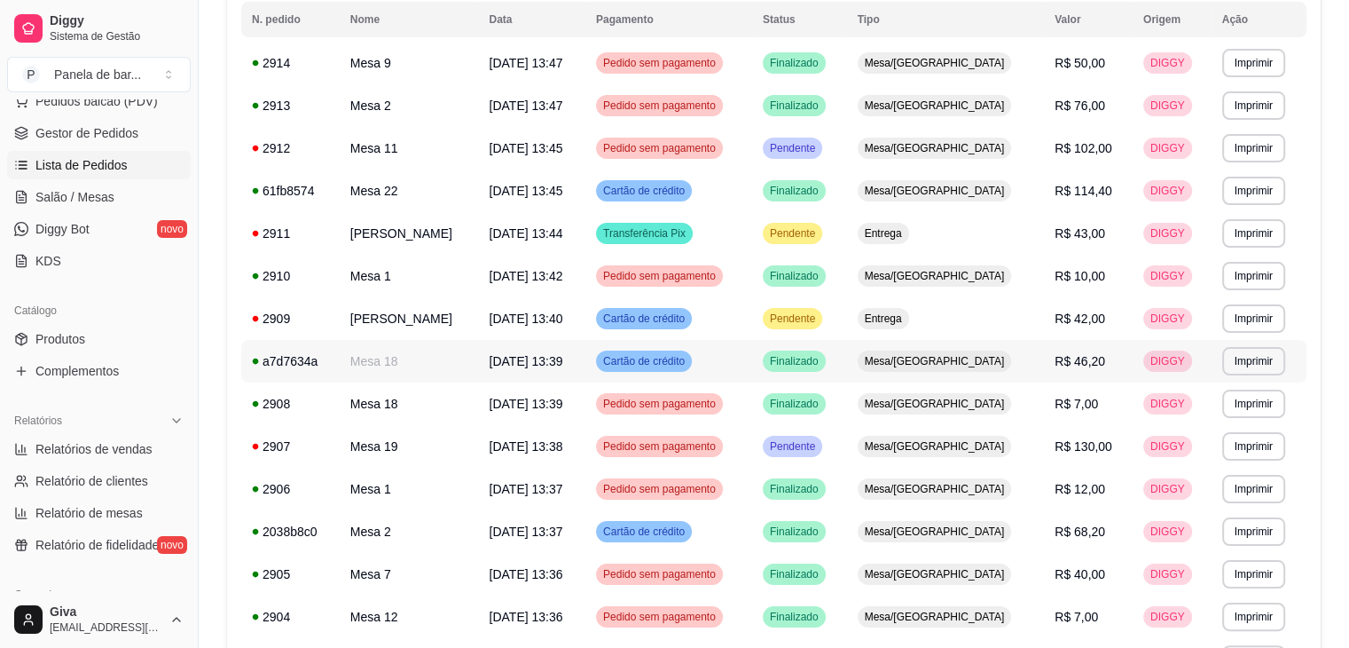
scroll to position [199, 0]
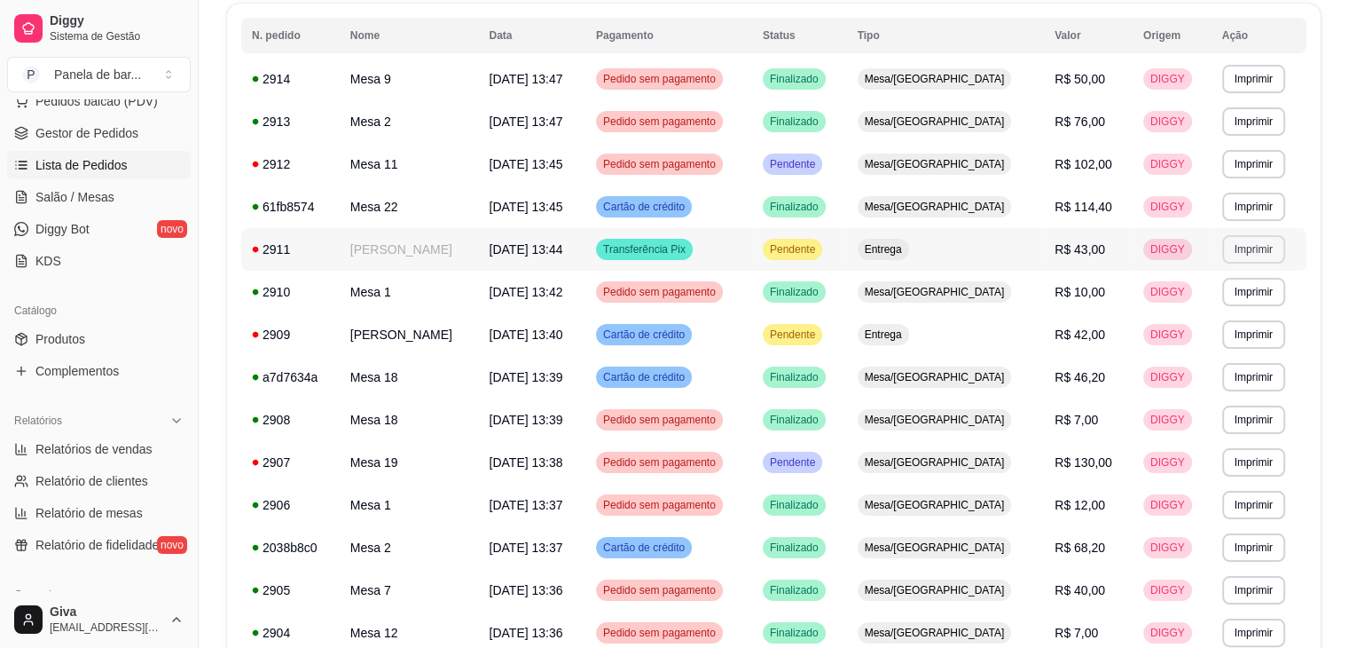
click at [1232, 249] on button "Imprimir" at bounding box center [1254, 249] width 63 height 28
click at [1192, 311] on button "IMPRESSORA" at bounding box center [1214, 311] width 124 height 28
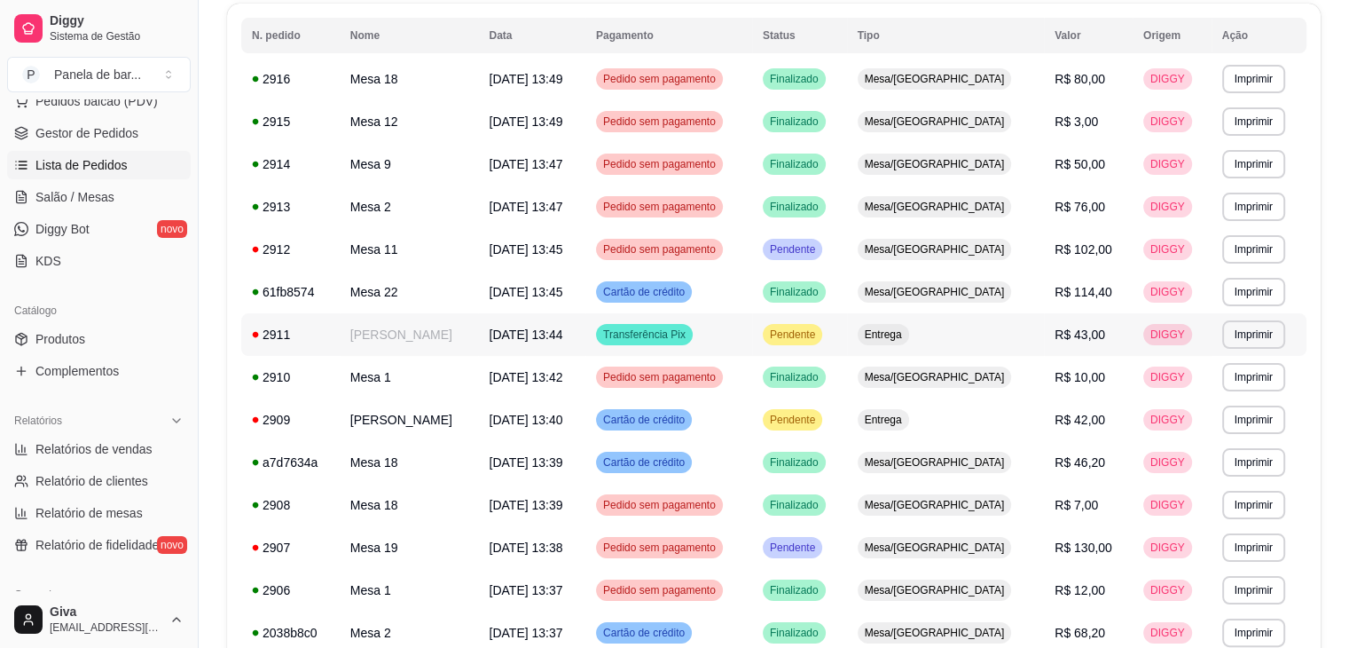
scroll to position [0, 0]
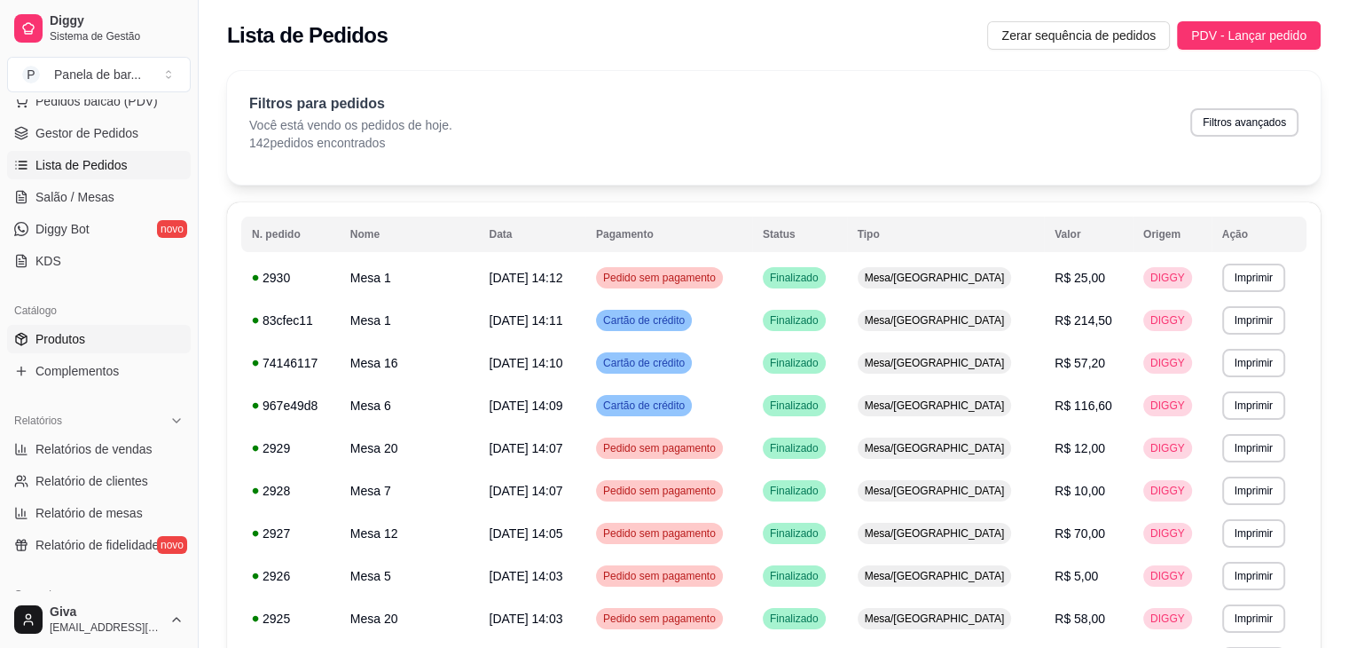
click at [121, 342] on link "Produtos" at bounding box center [99, 339] width 184 height 28
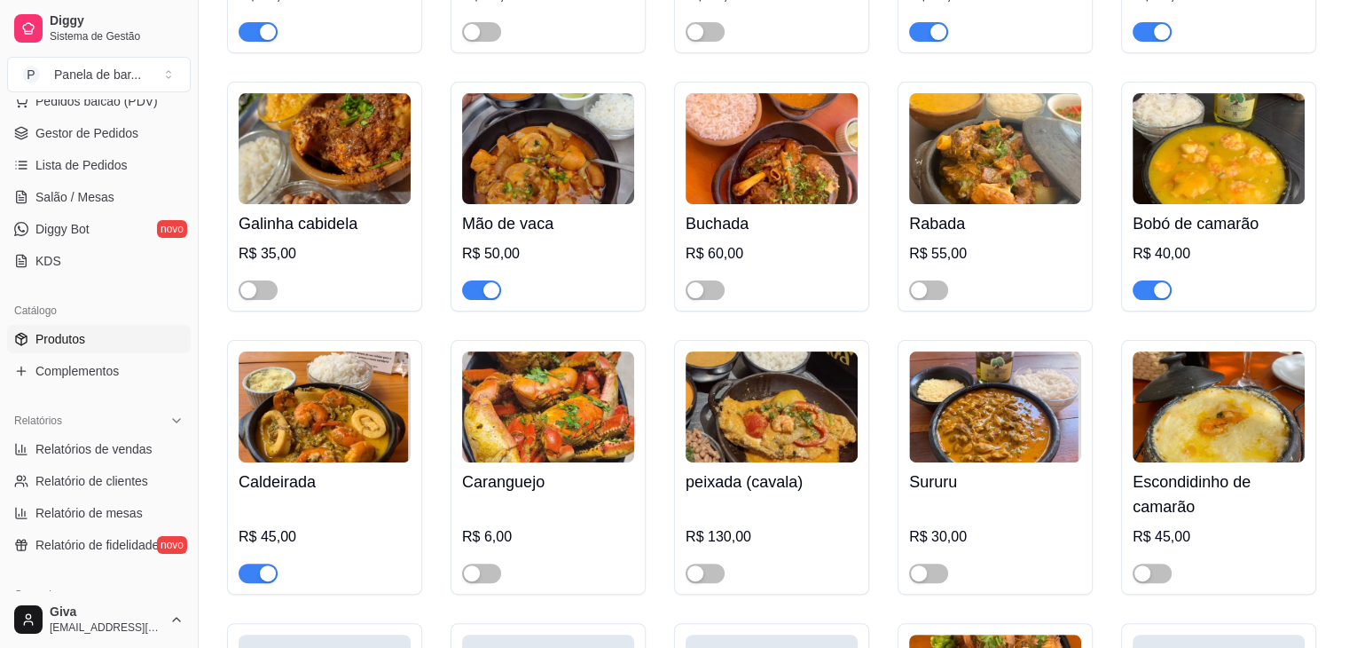
scroll to position [247, 0]
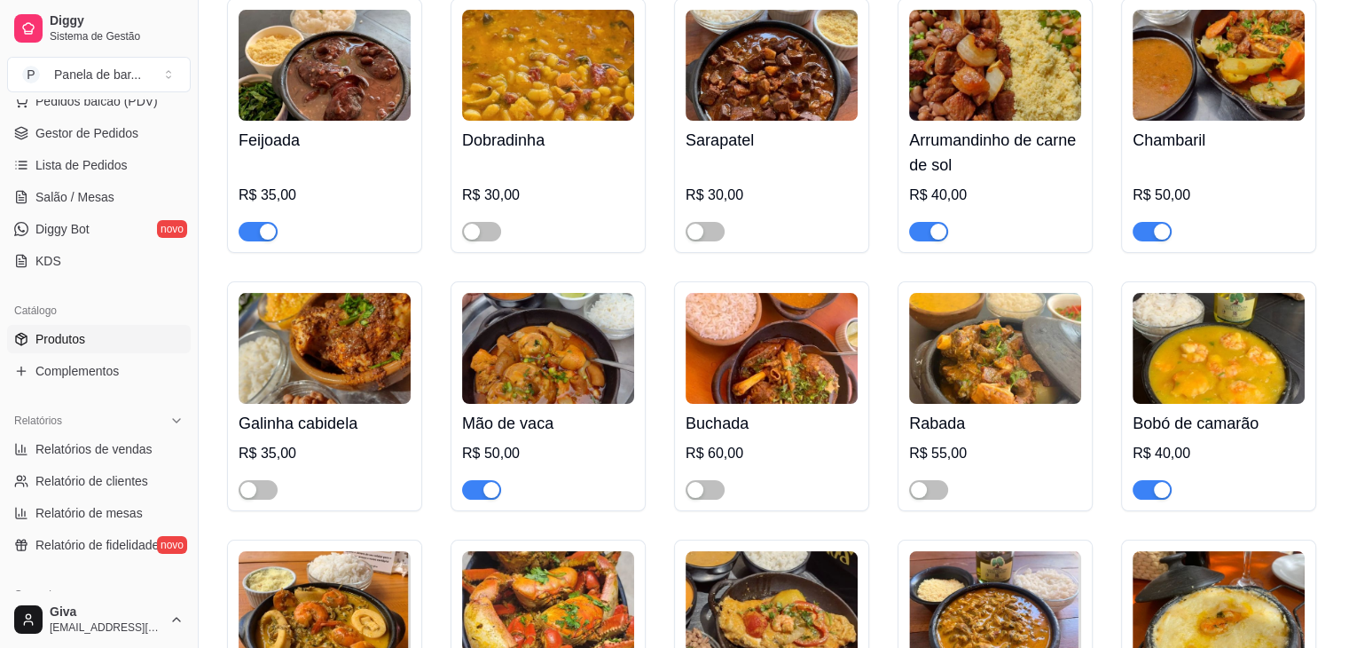
click at [260, 234] on div "button" at bounding box center [268, 232] width 16 height 16
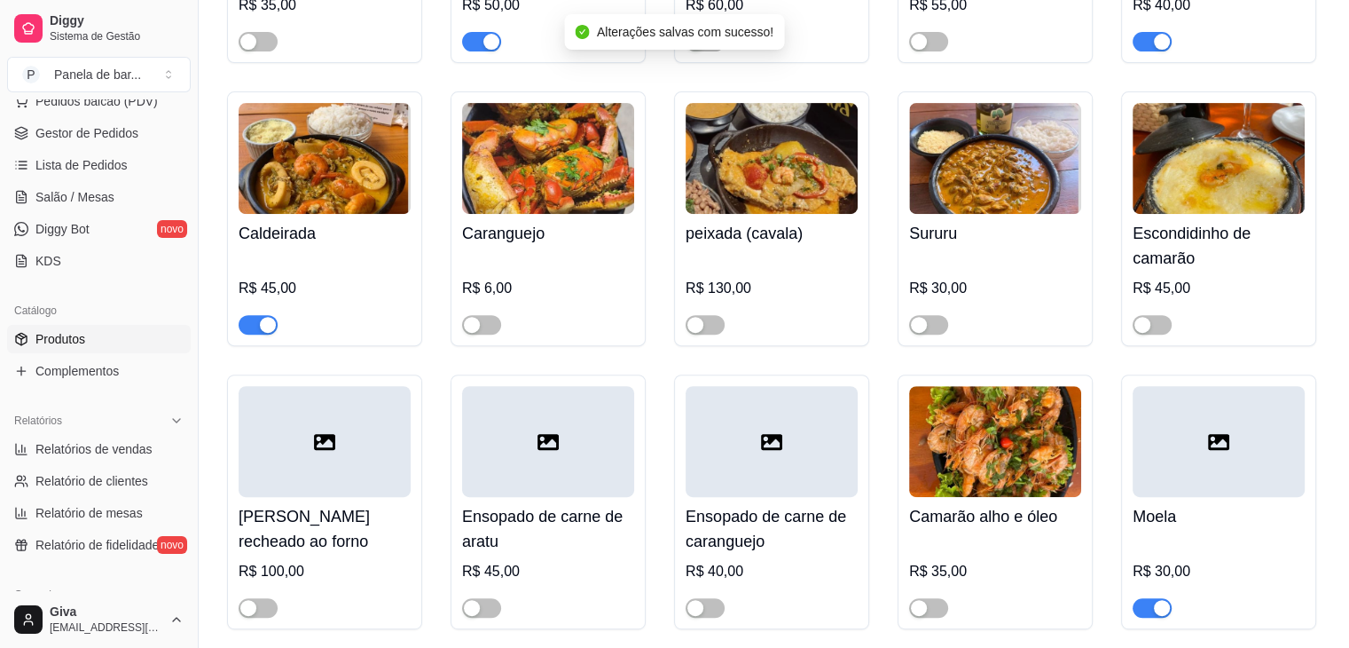
scroll to position [690, 0]
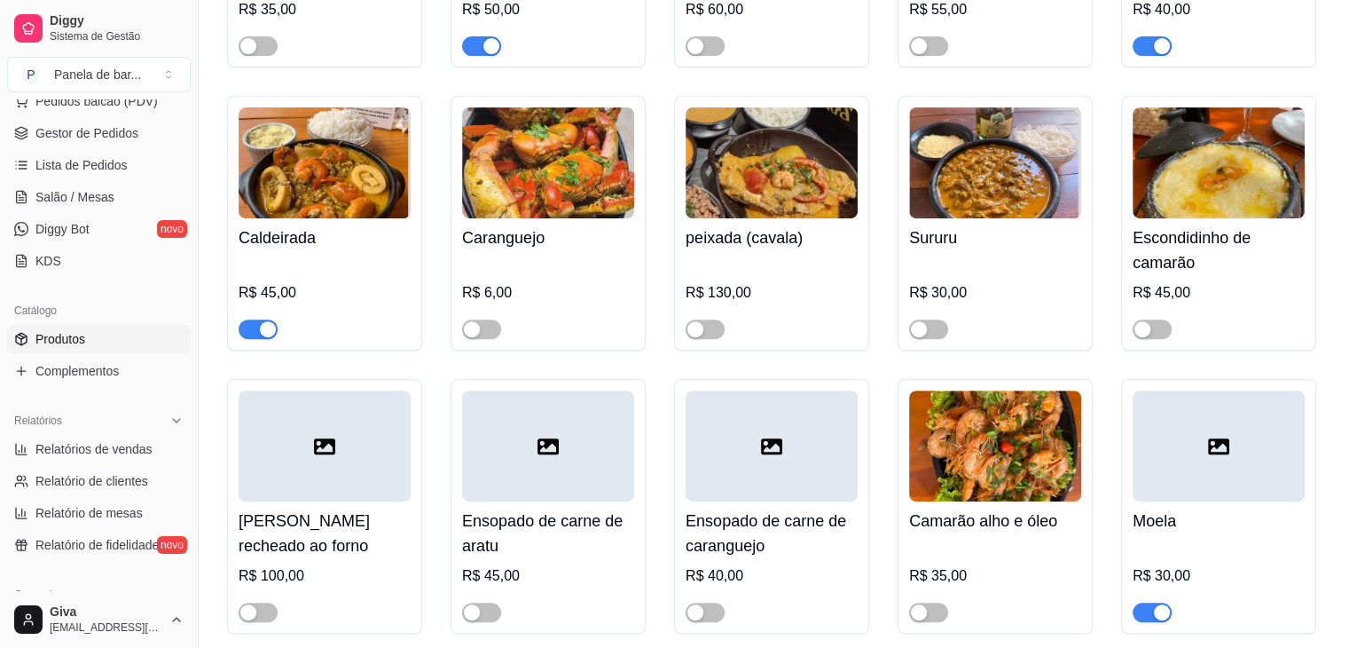
click at [1159, 43] on div "button" at bounding box center [1162, 46] width 16 height 16
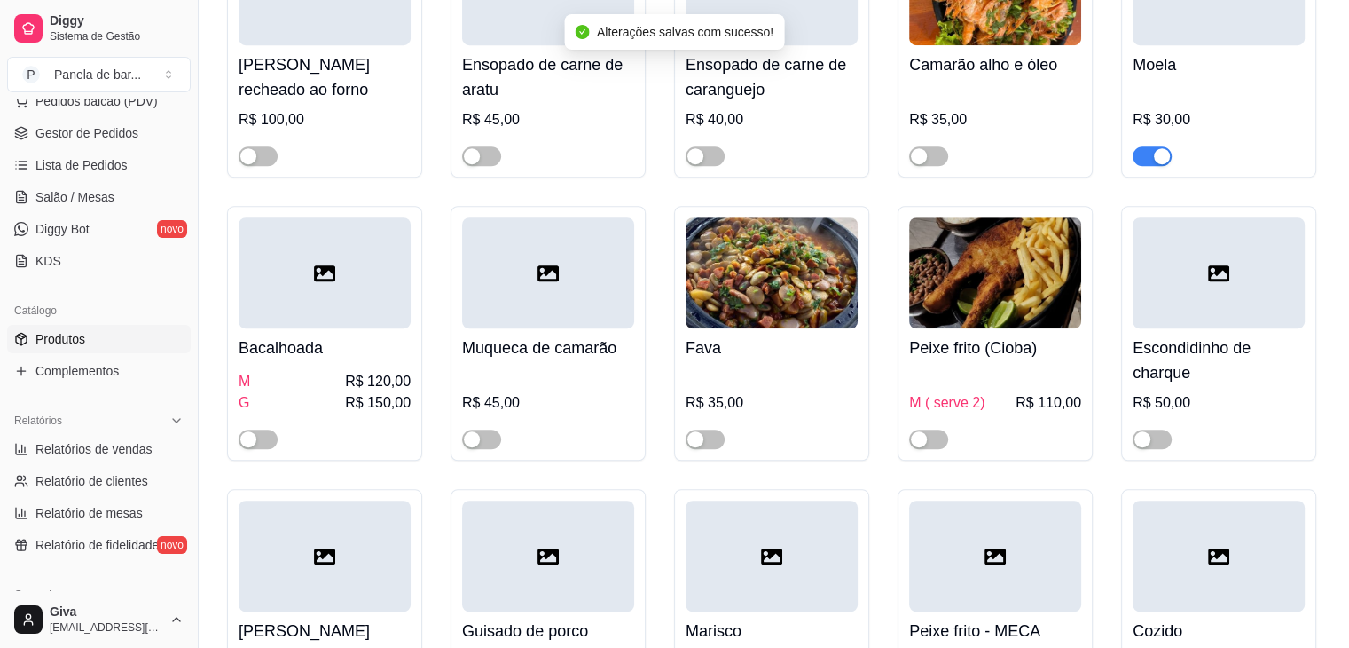
scroll to position [1148, 0]
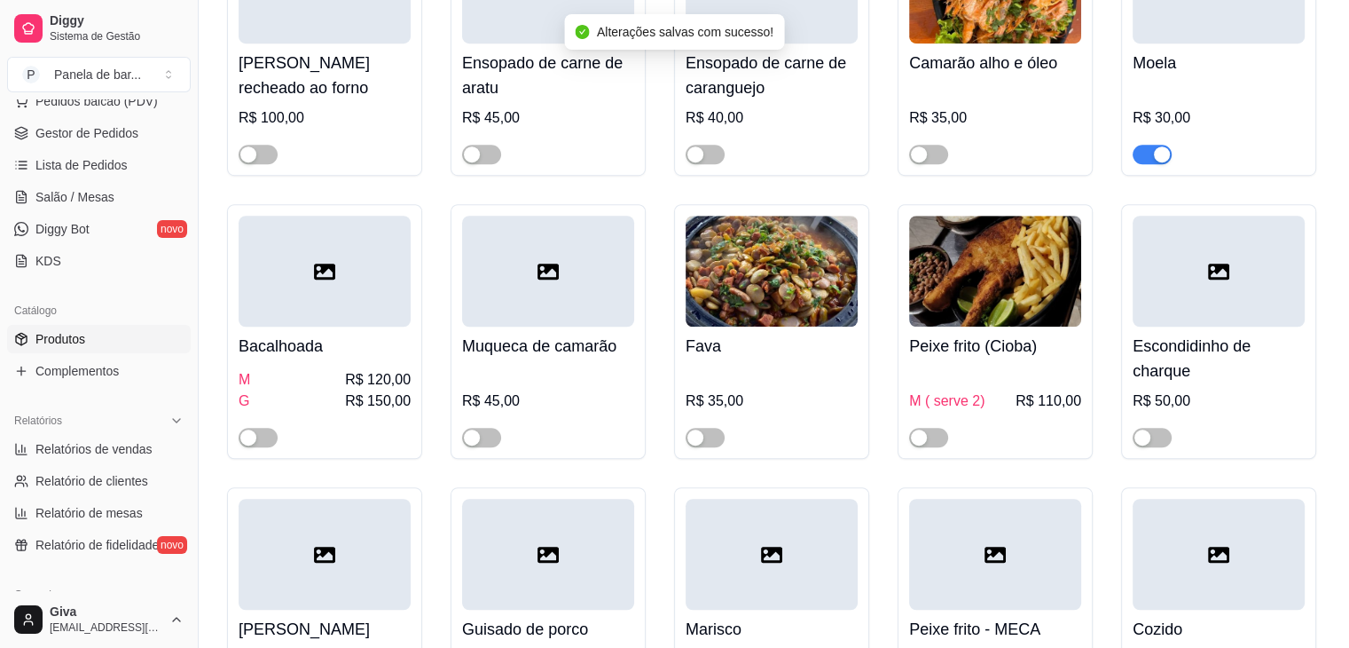
click at [1161, 159] on div "button" at bounding box center [1162, 154] width 16 height 16
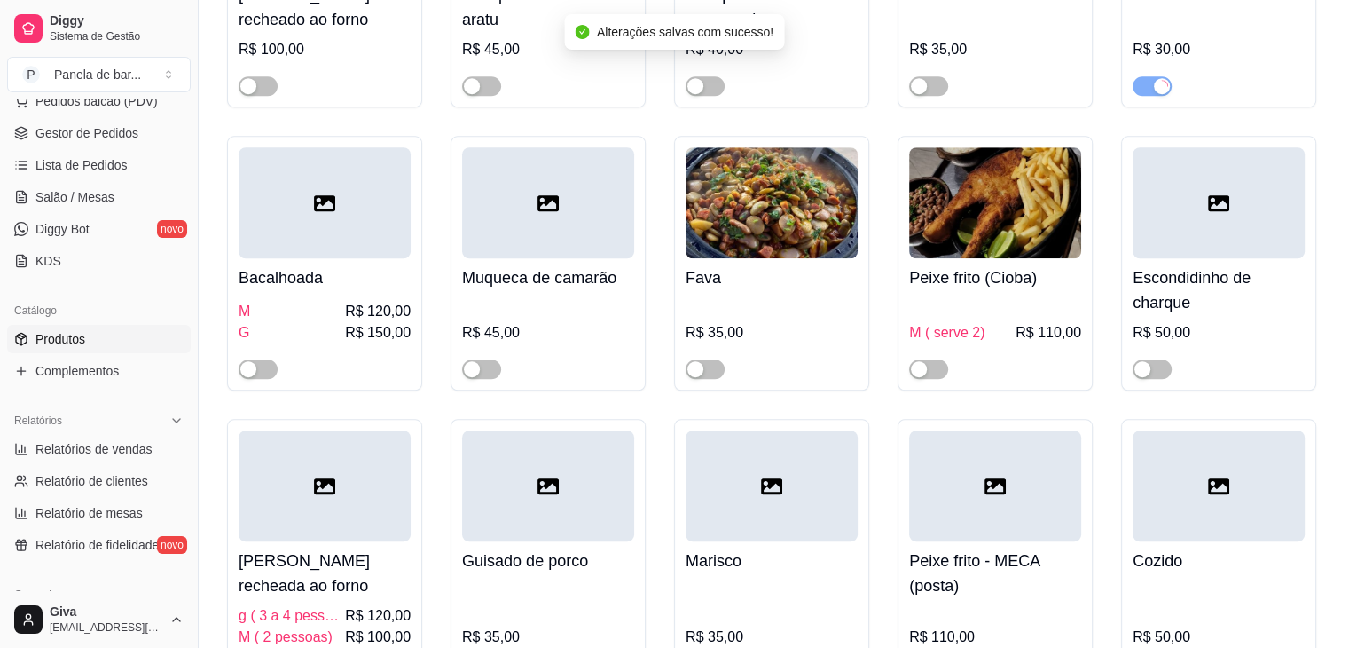
scroll to position [1220, 0]
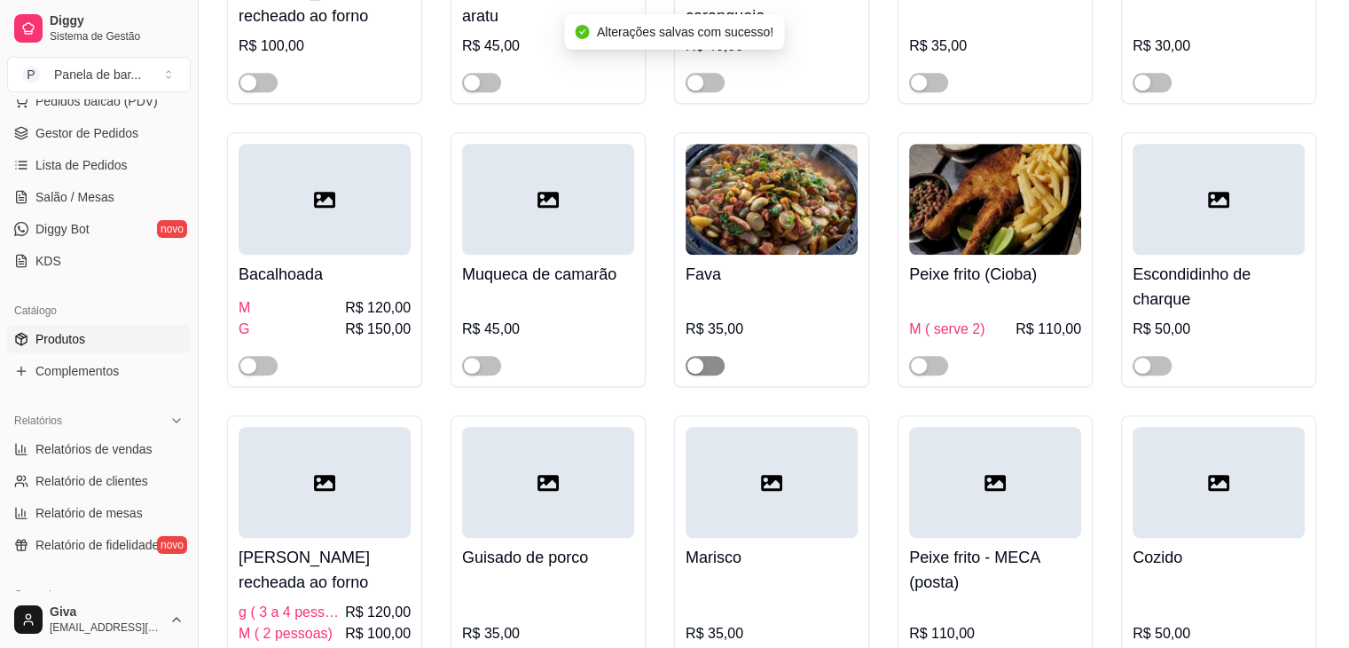
click at [709, 371] on span "button" at bounding box center [705, 366] width 39 height 20
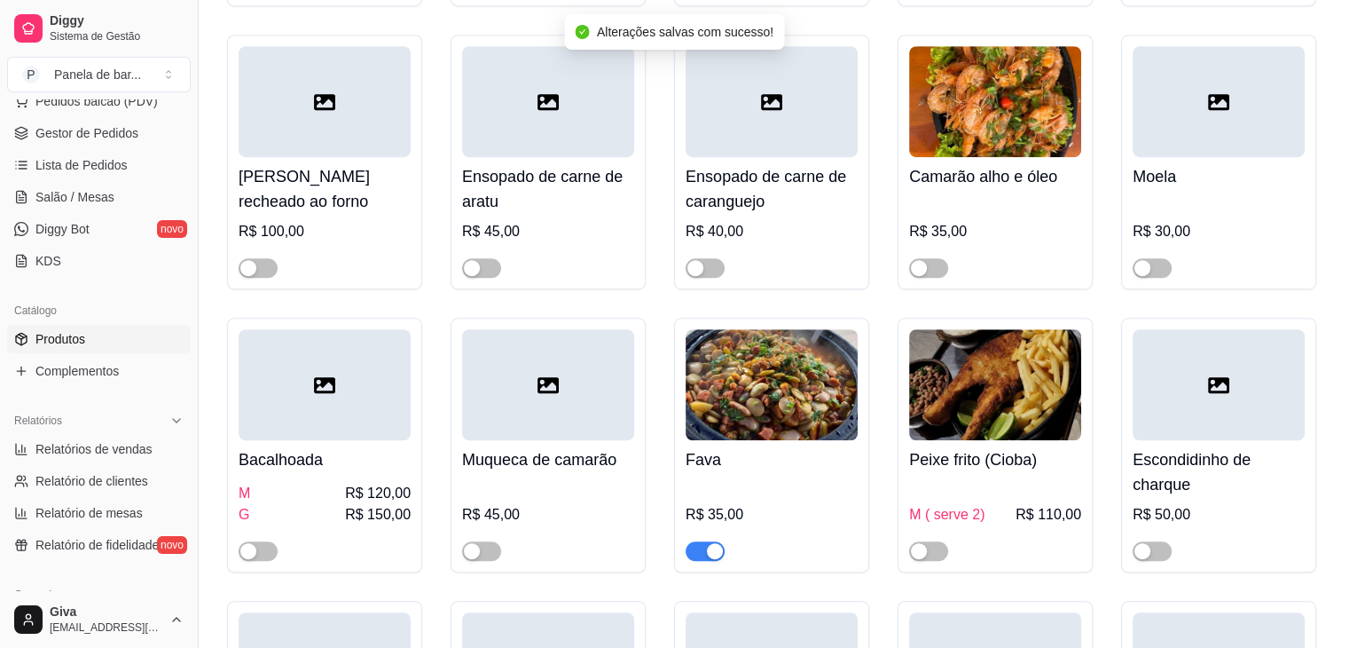
click at [711, 551] on div "button" at bounding box center [715, 551] width 16 height 16
